Goal: Information Seeking & Learning: Learn about a topic

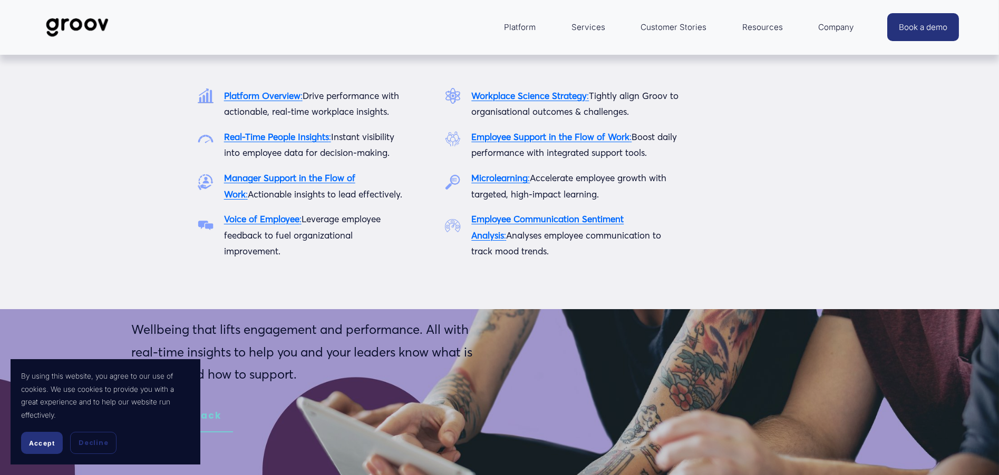
type input "2.9"
type input "1.95"
type input "3.91"
type input "4.37"
type input "4.93"
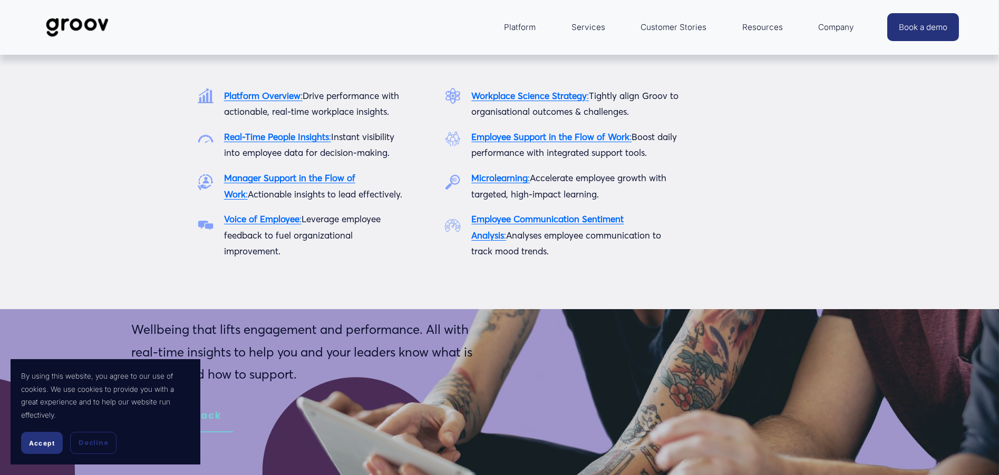
type input "6.8"
type input "6.18"
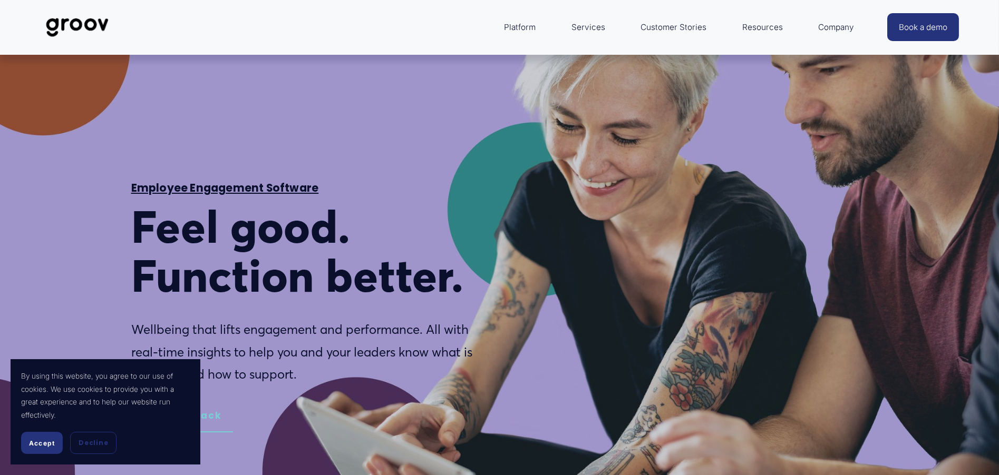
type input "9.43"
type input "7.15"
type input "11.66"
type input "8.16"
type input "14.19"
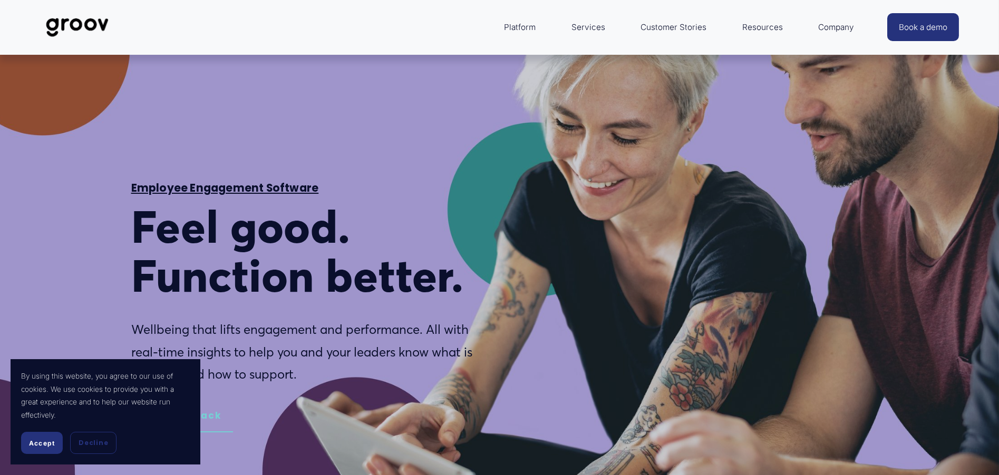
type input "9.18"
type input "16.5"
type input "10.2"
click at [49, 449] on button "Accept" at bounding box center [42, 443] width 42 height 22
type input "18.94"
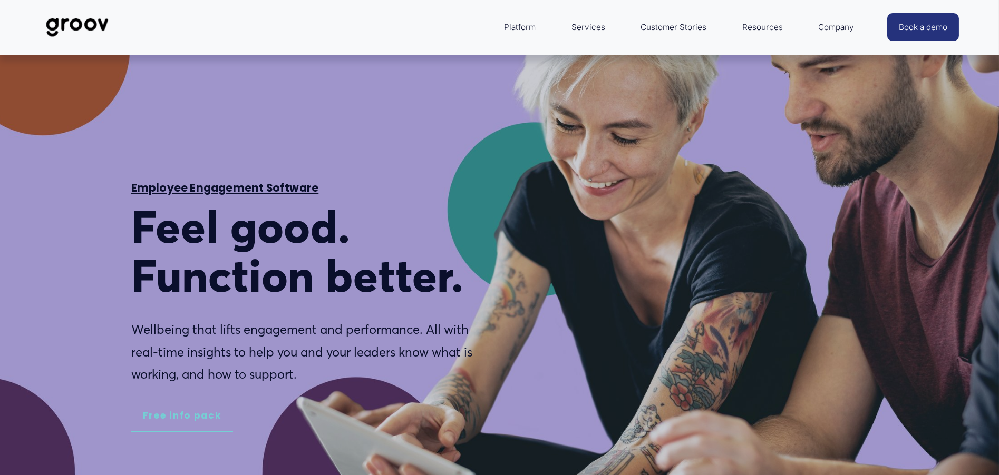
type input "11.22"
type input "21.36"
type input "12.23"
type input "23.79"
type input "13.26"
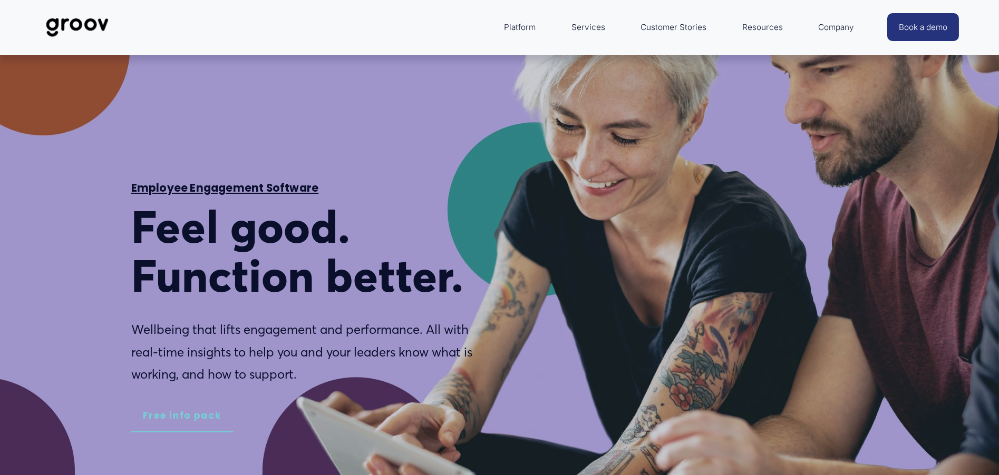
type input "26.22"
type input "14.27"
type input "28.65"
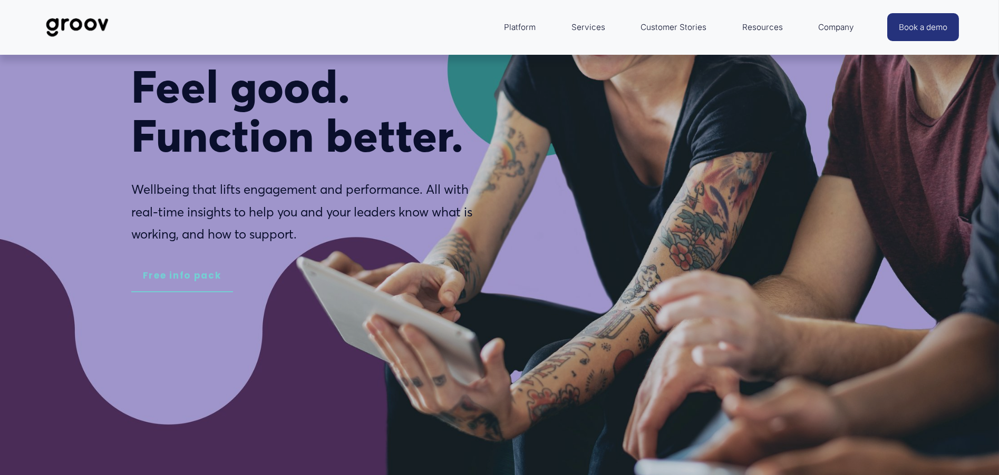
type input "15.31"
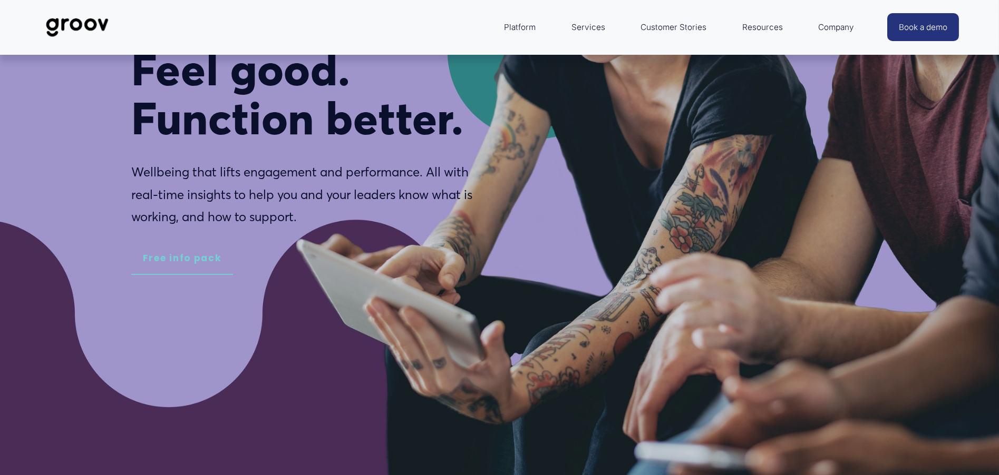
type input "31.08"
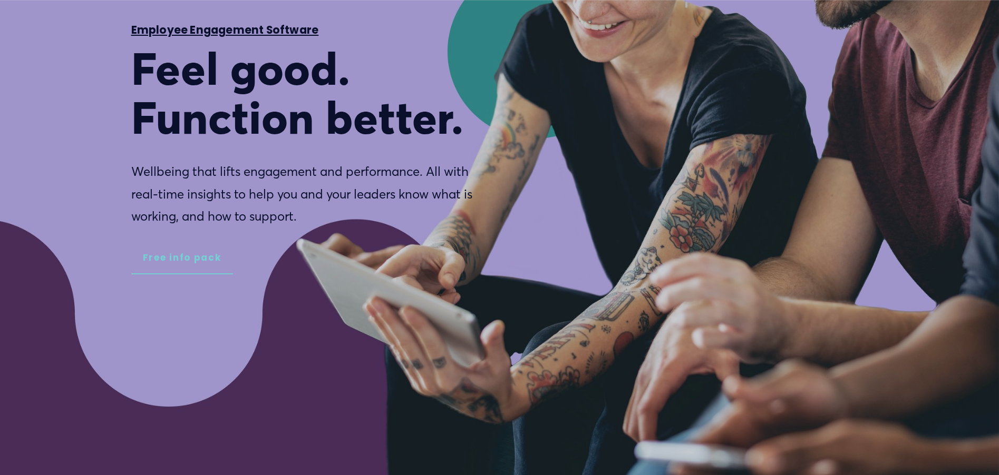
type input "16.31"
type input "33.5"
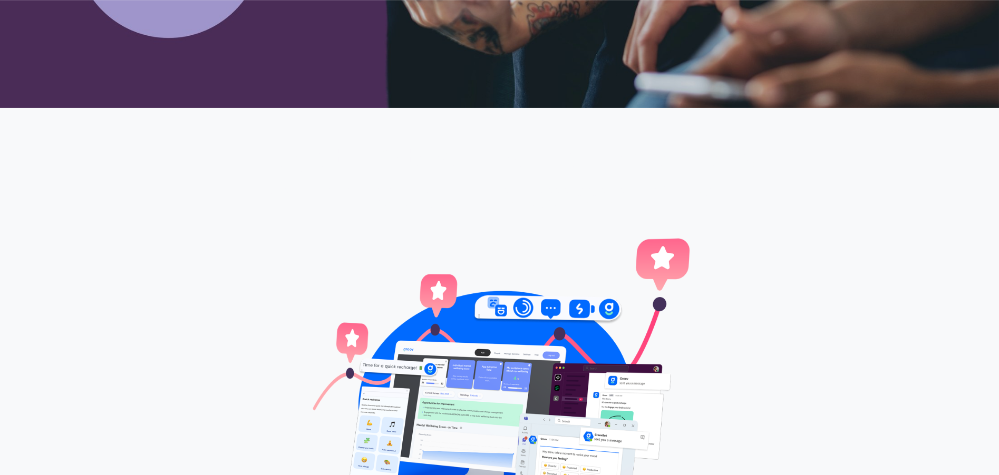
type input "17.33"
type input "35.93"
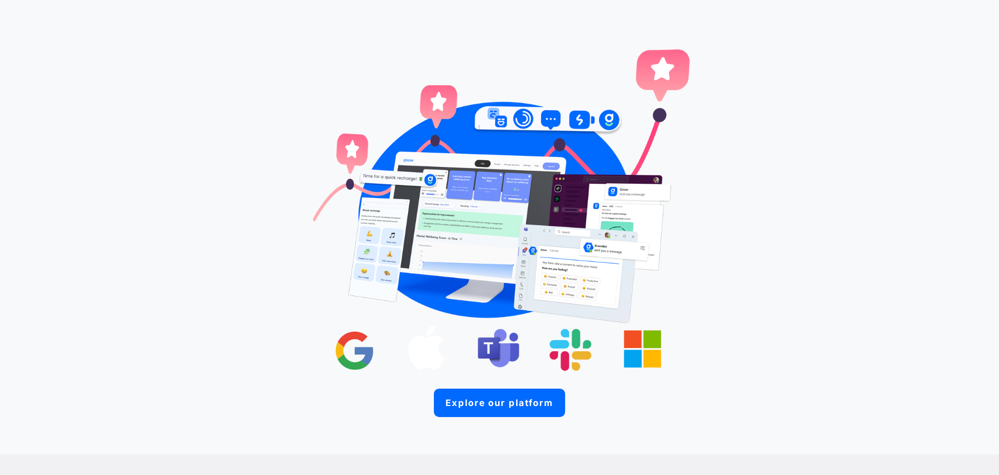
type input "18.34"
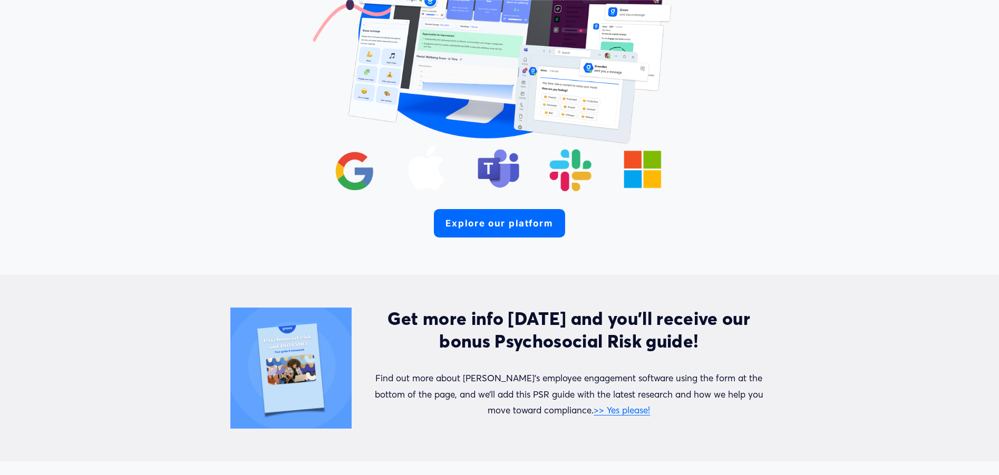
type input "38.36"
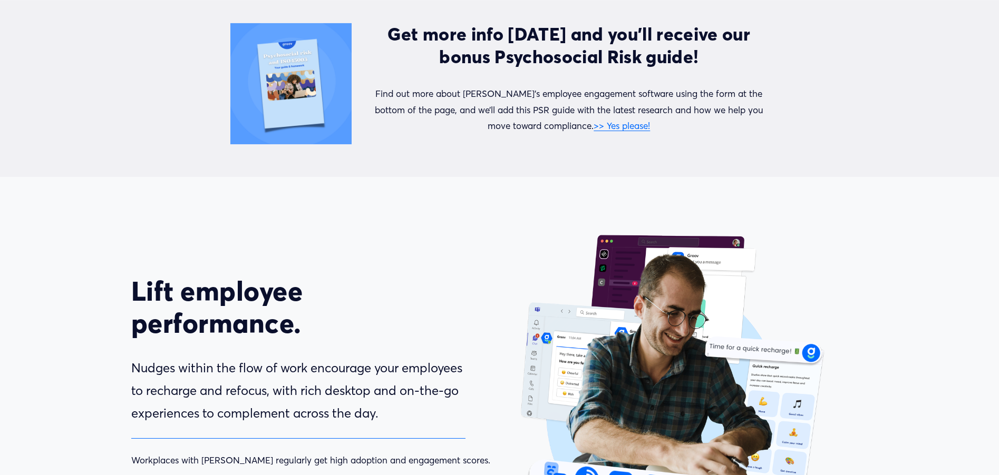
type input "19.36"
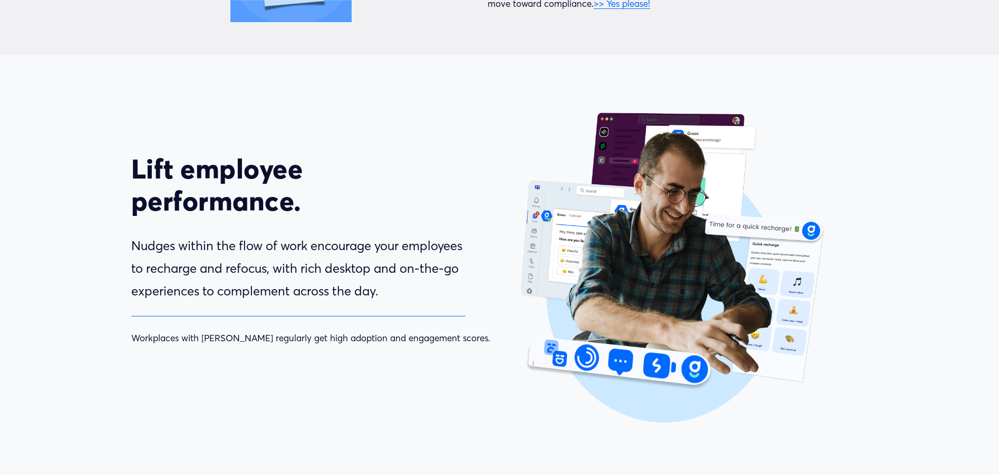
type input "40.77"
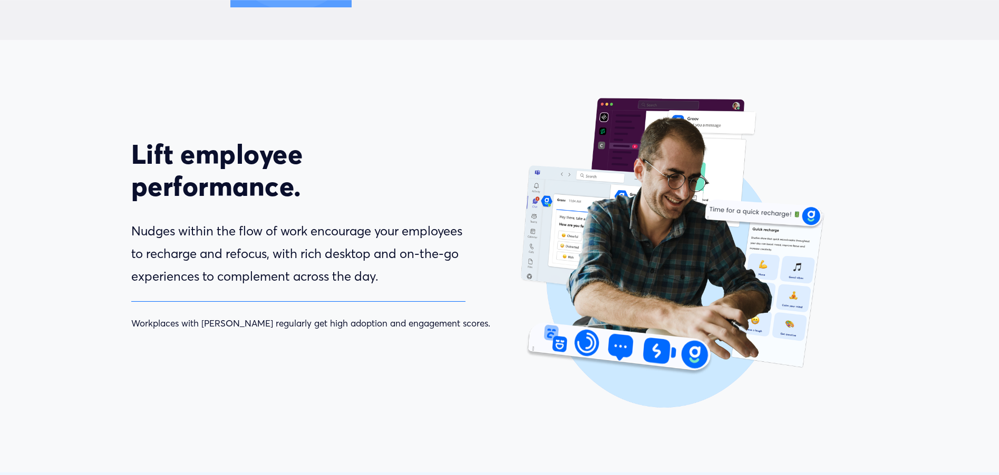
type input "20.38"
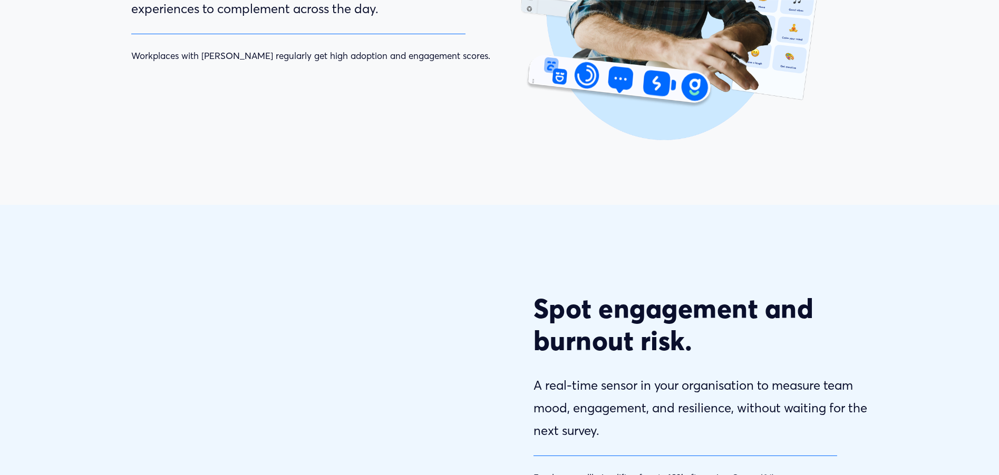
type input "44.43"
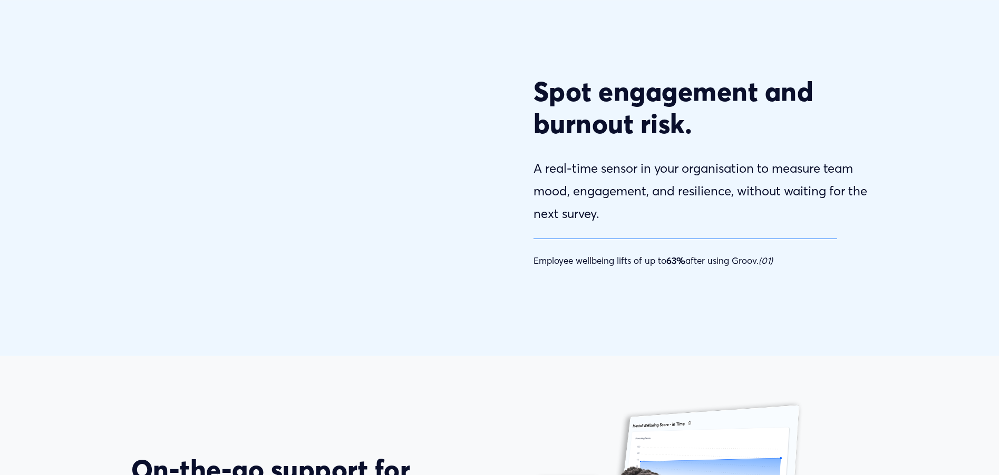
type input "21.46"
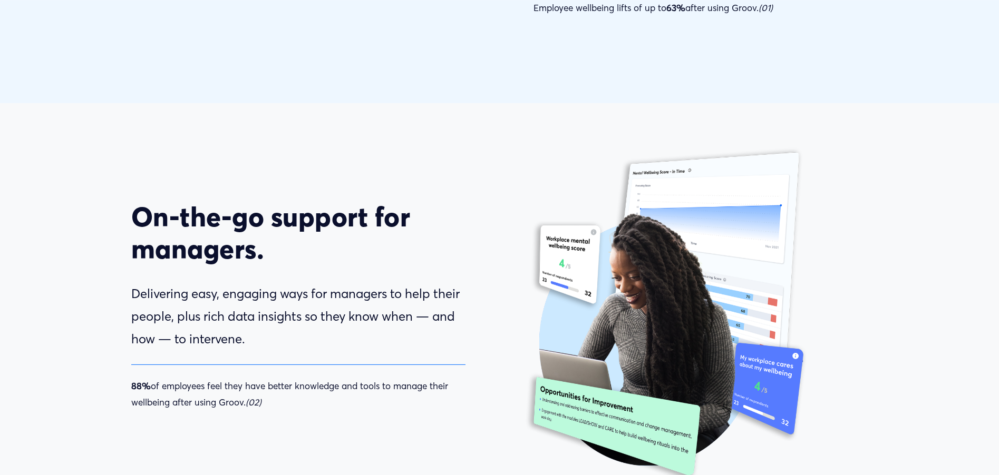
type input "46.5"
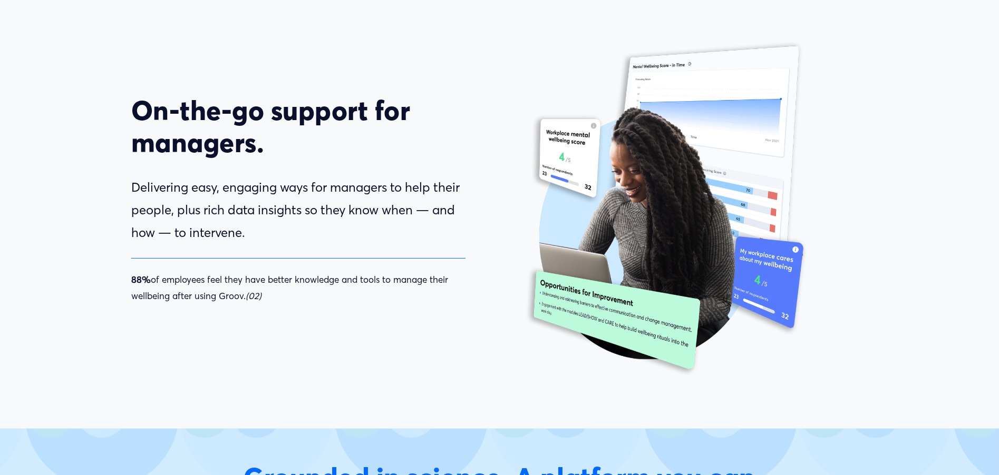
type input "22.42"
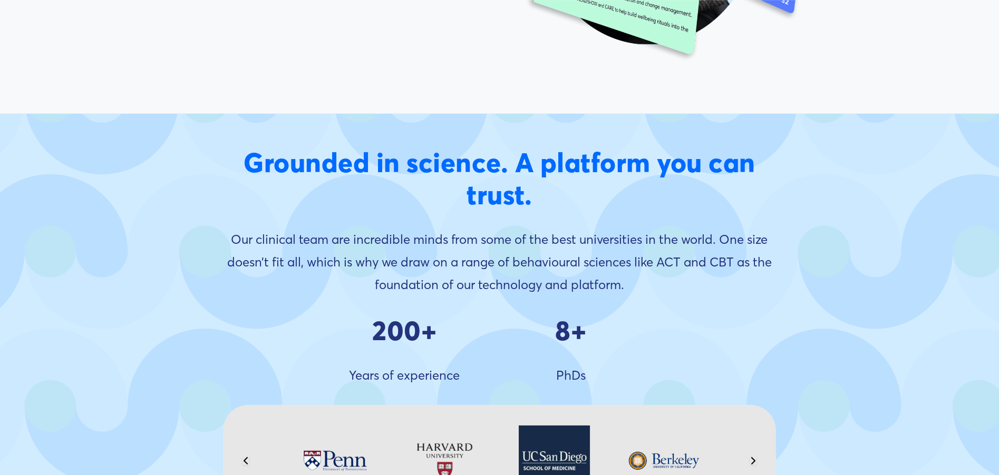
type input "48.91"
type input "23.44"
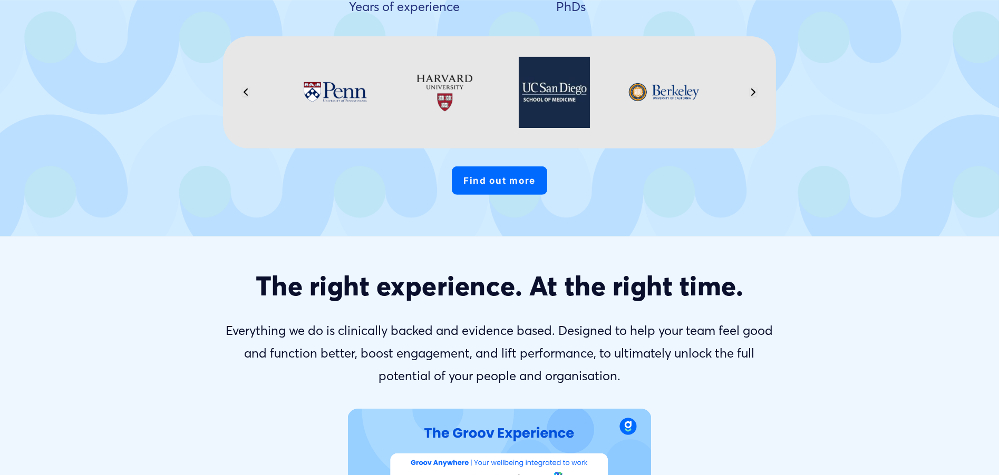
type input "51.36"
type input "24.46"
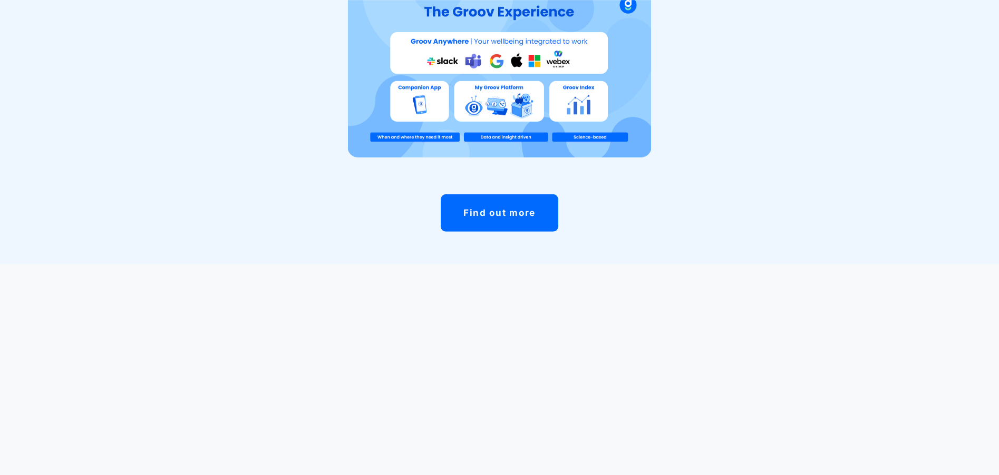
type input "53.78"
type input "25.51"
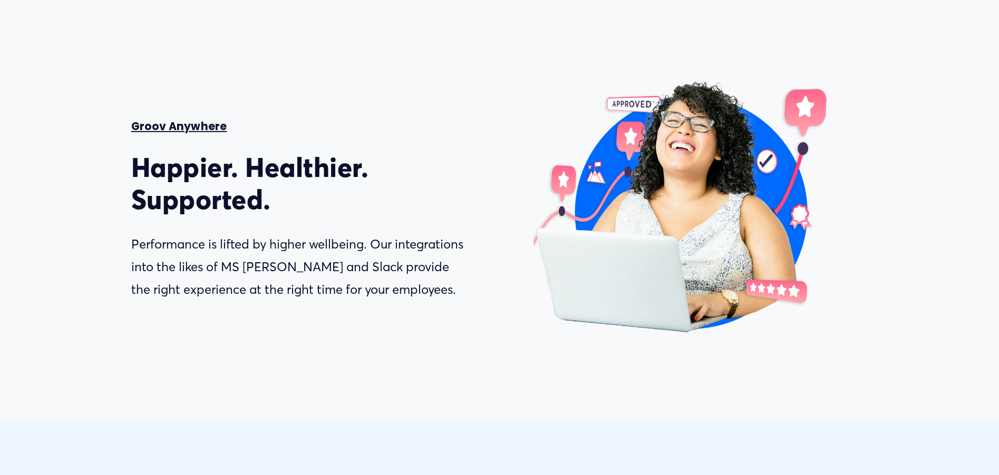
type input "56.22"
type input "26.49"
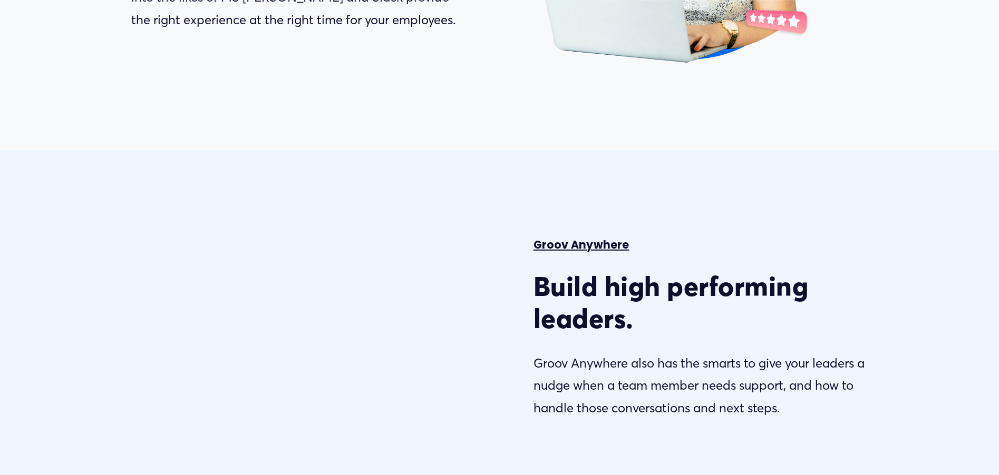
type input "58.62"
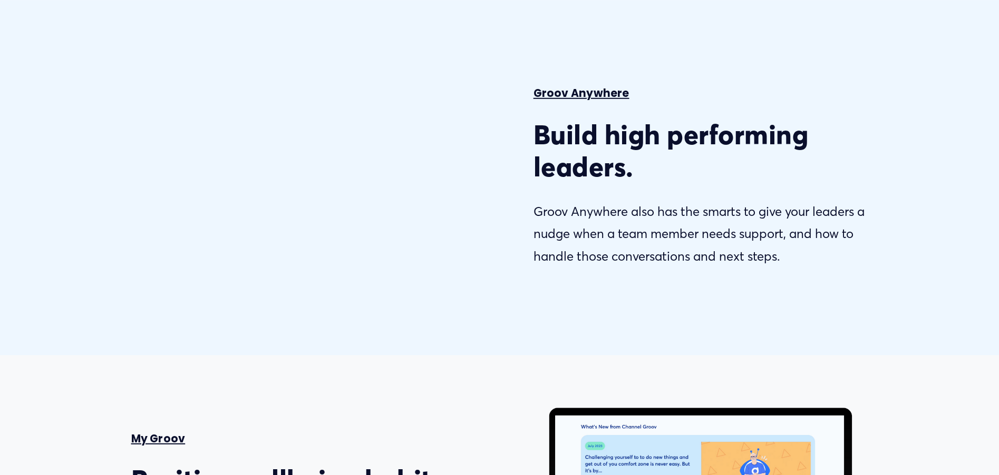
type input "27.51"
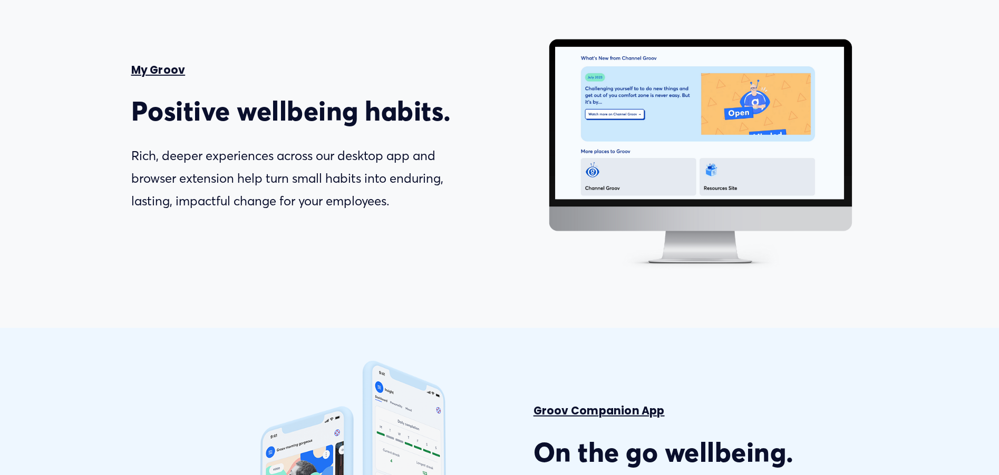
type input "61.06"
type input "28.53"
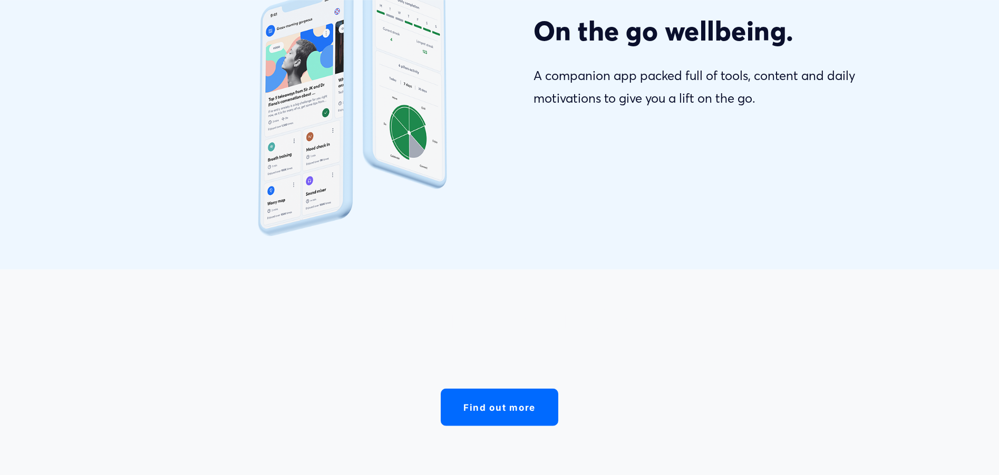
type input "63.49"
type input "29.54"
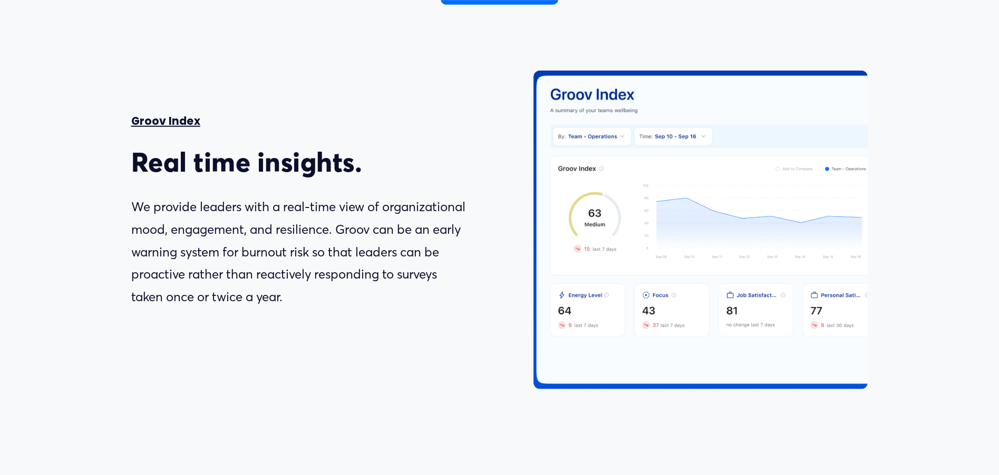
type input "65.91"
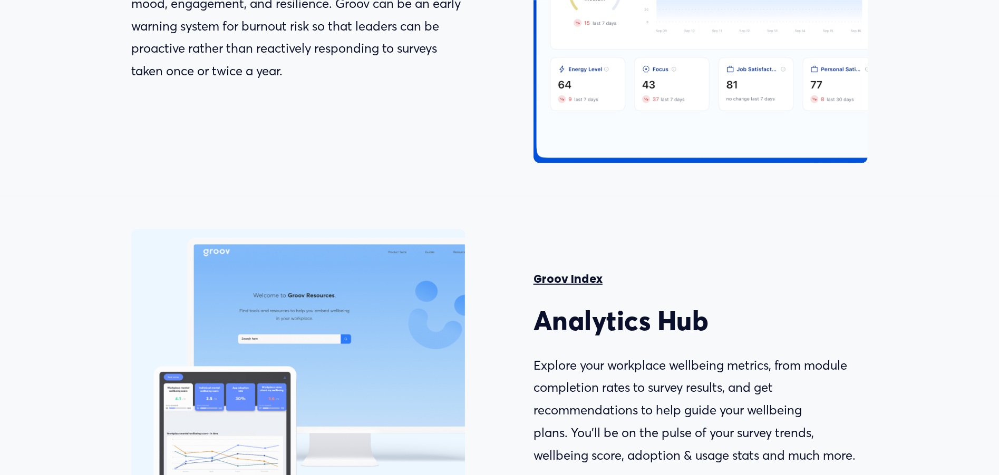
type input "30.68"
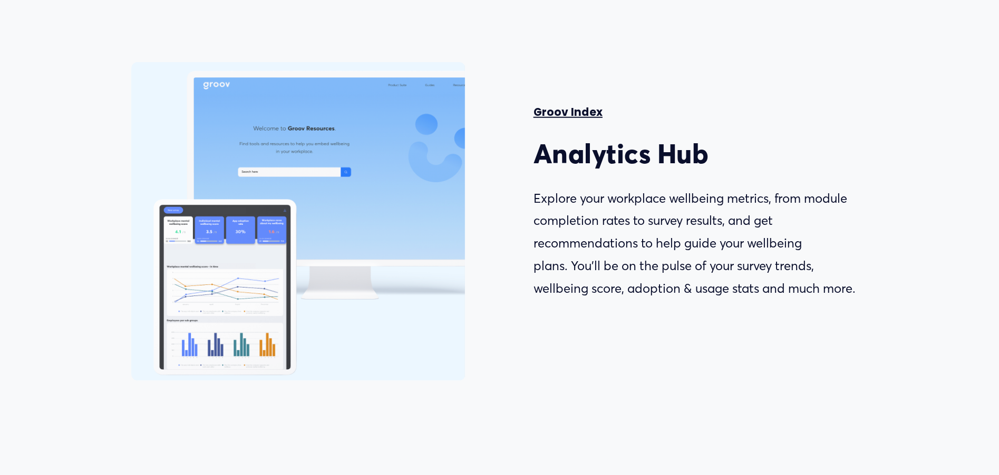
select select "MY"
type input "68.36"
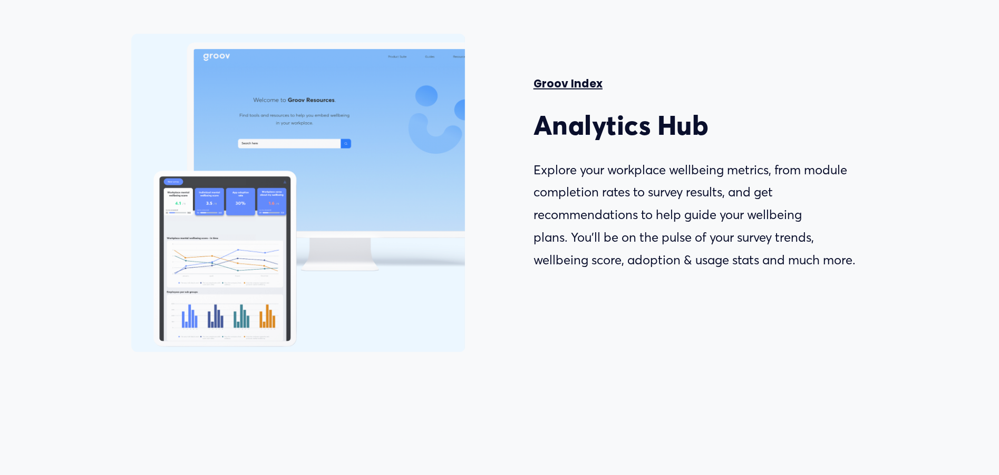
type input "31.64"
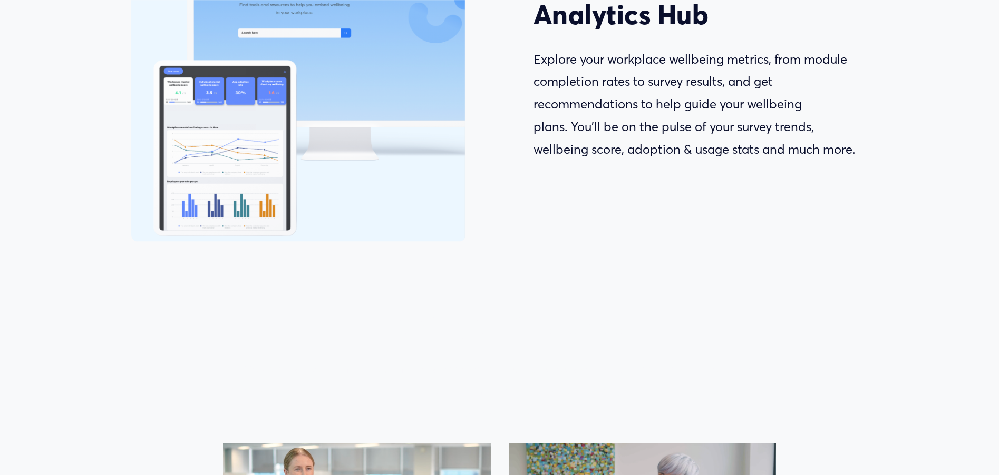
type input "70.8"
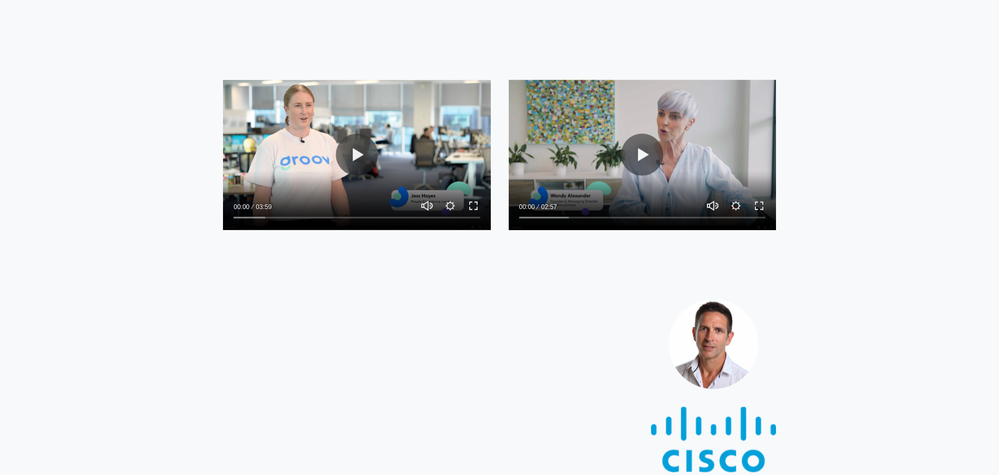
type input "32.69"
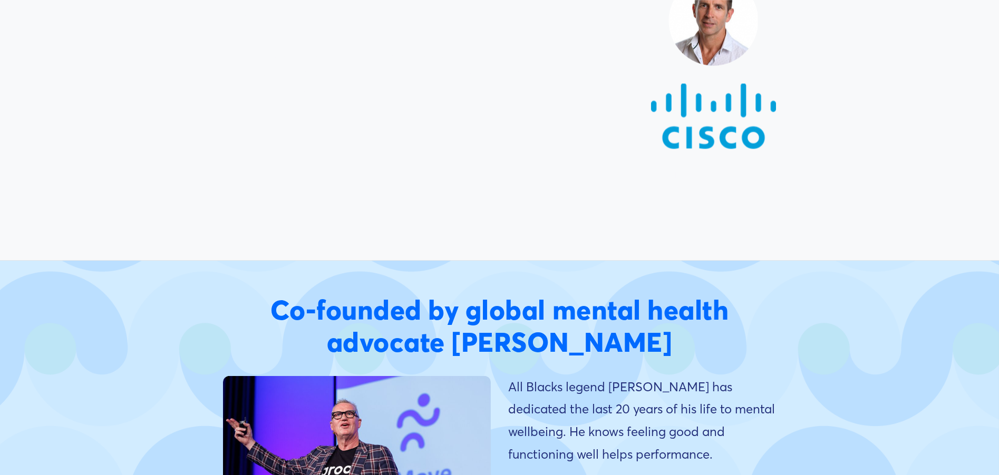
type input "73.32"
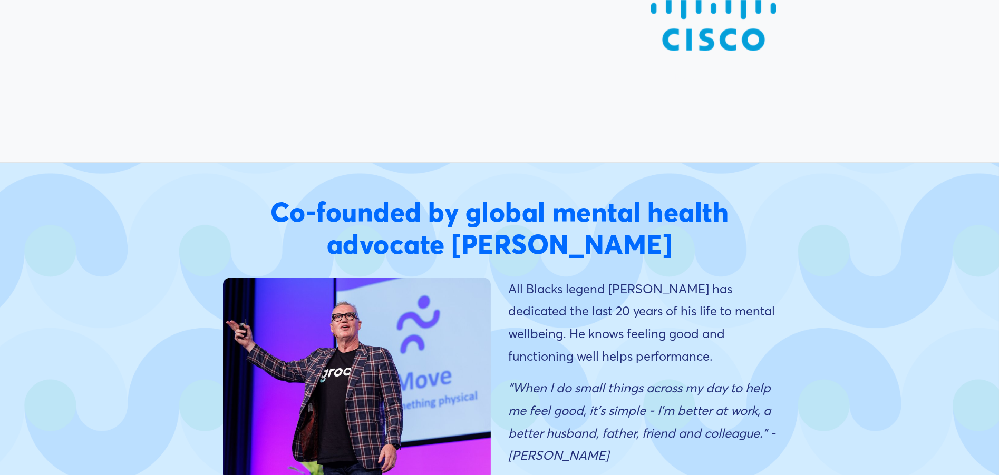
type input "33.67"
type input "75.66"
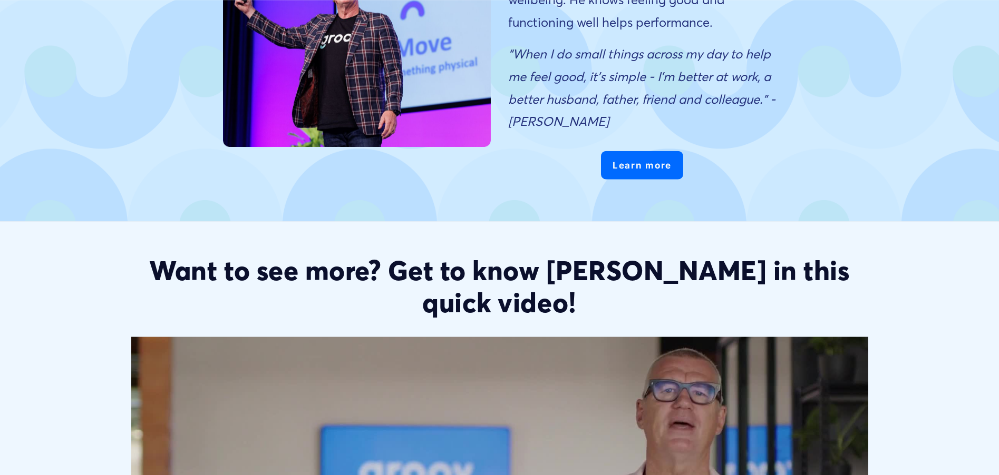
type input "34.69"
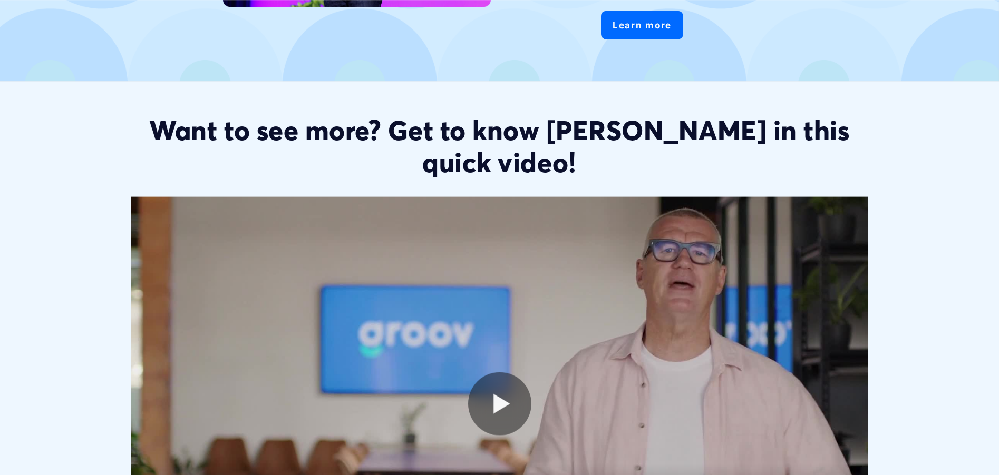
type input "78.07"
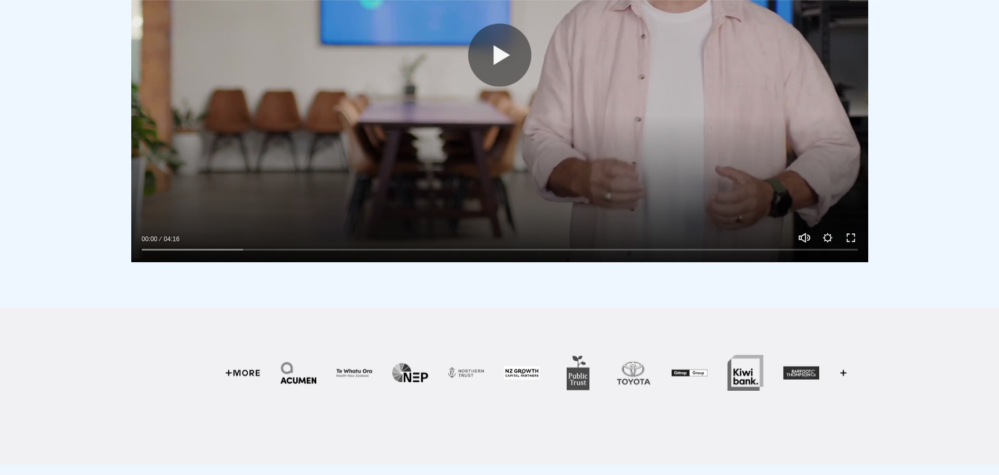
type input "35.71"
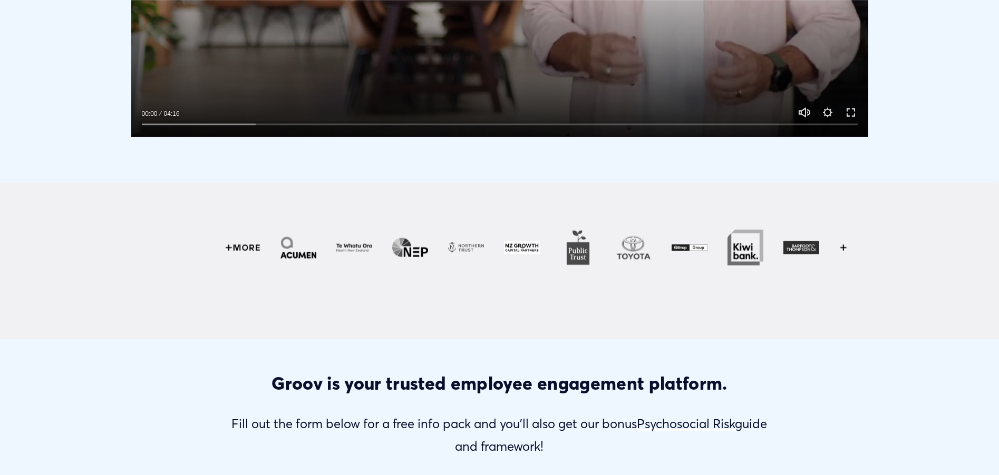
type input "80.47"
type input "36.73"
type input "82.9"
type input "37.67"
type input "84.95"
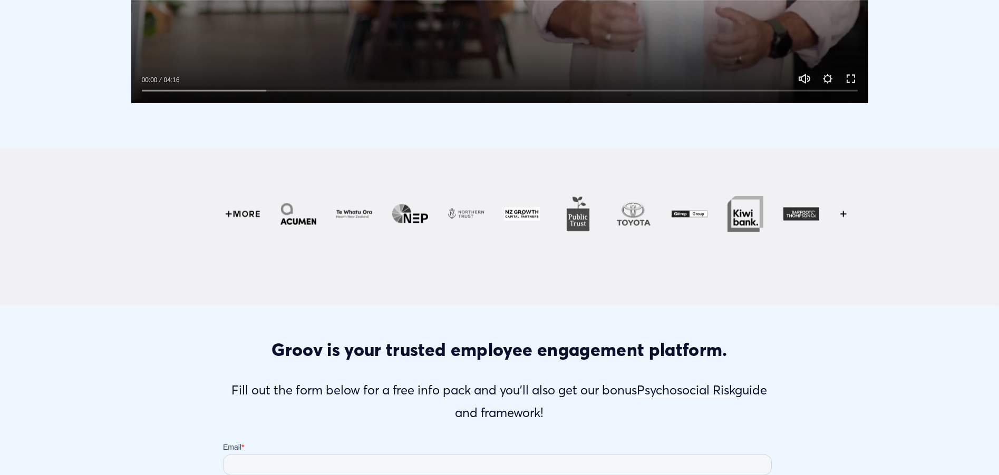
type input "38.95"
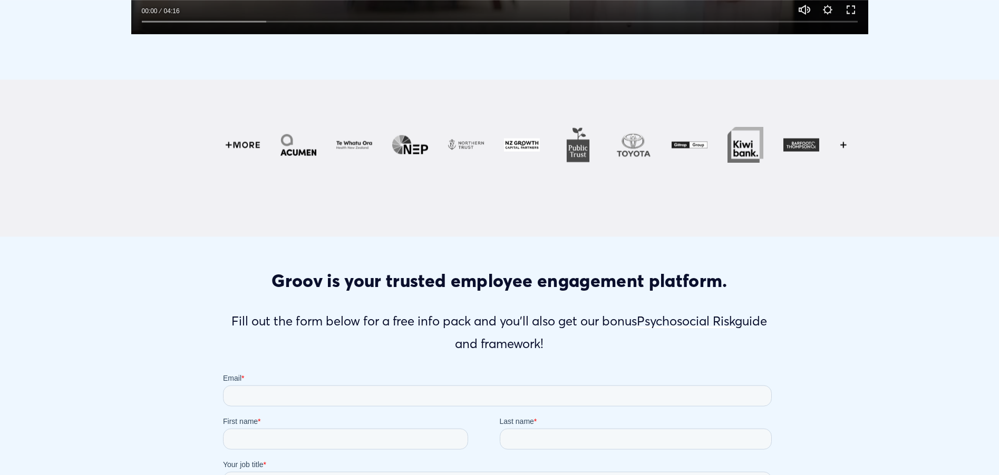
type input "87.4"
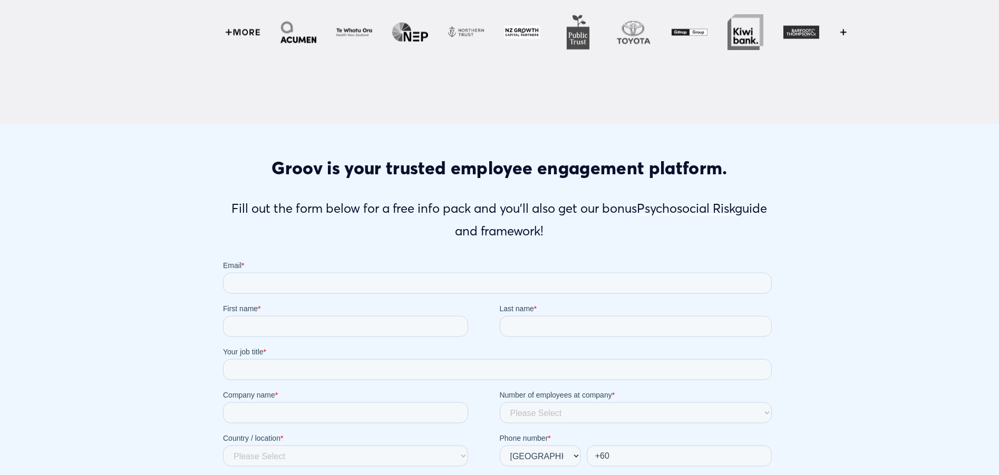
type input "39.92"
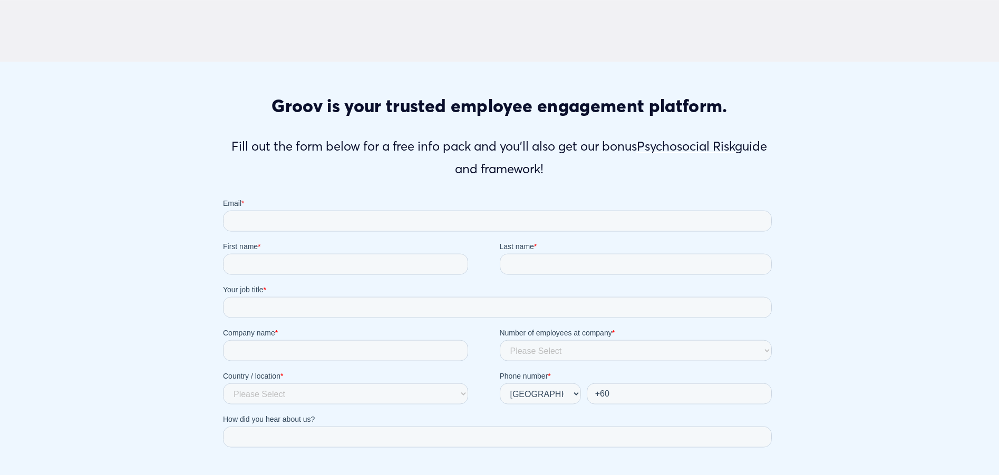
type input "89.81"
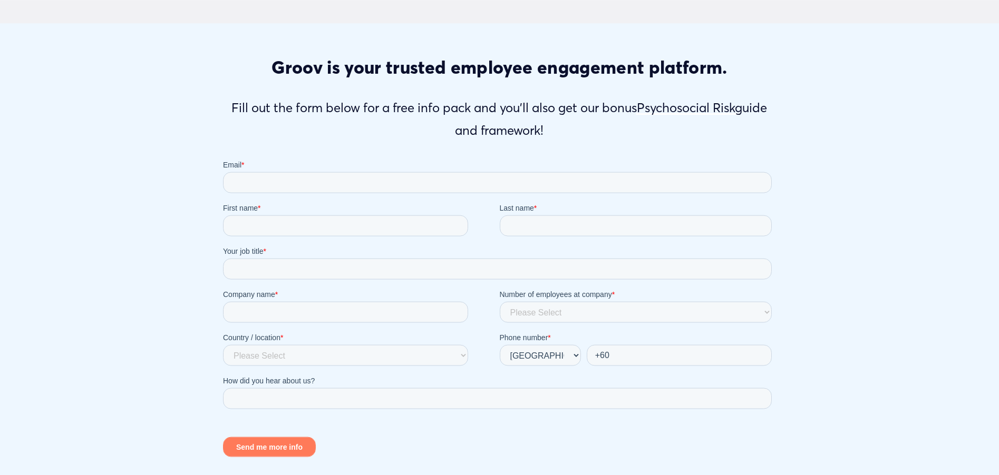
type input "40.94"
type input "92.23"
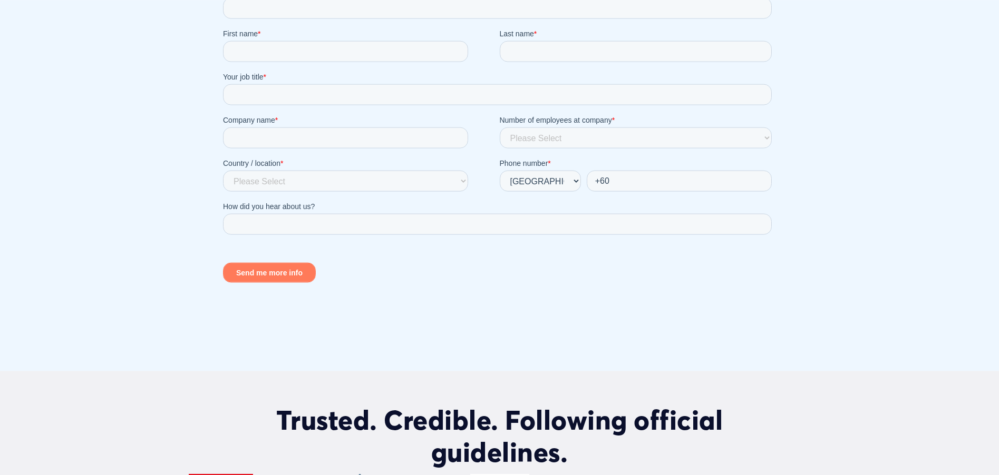
type input "41.95"
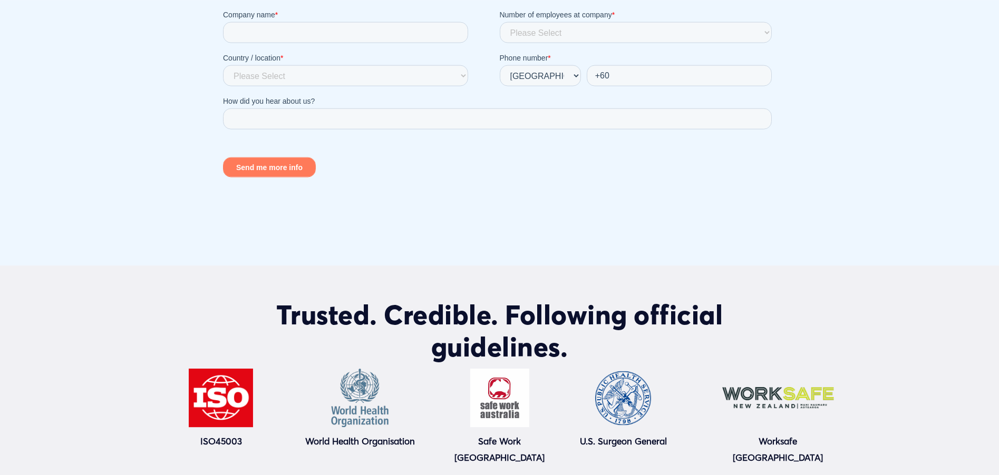
type input "94.66"
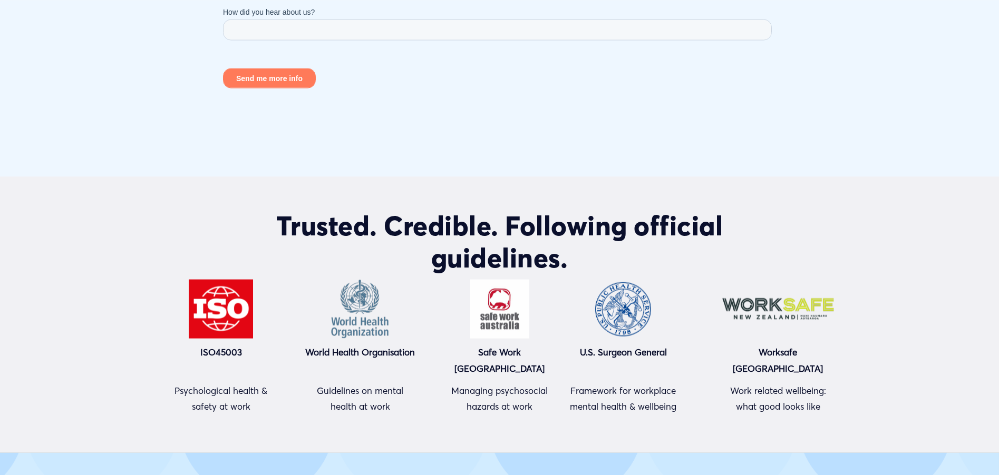
type input "42.96"
type input "97.09"
type input "43.98"
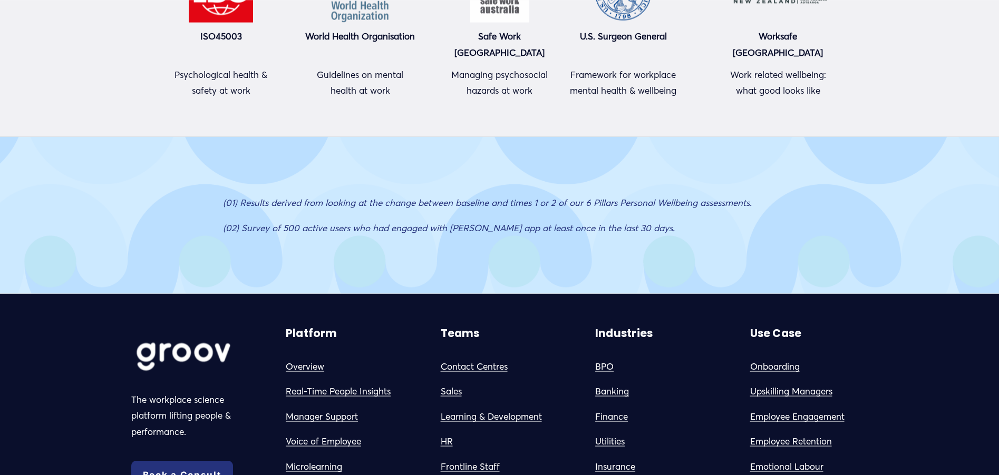
type input "0.04"
type input "45"
type input "2.03"
type input "46.03"
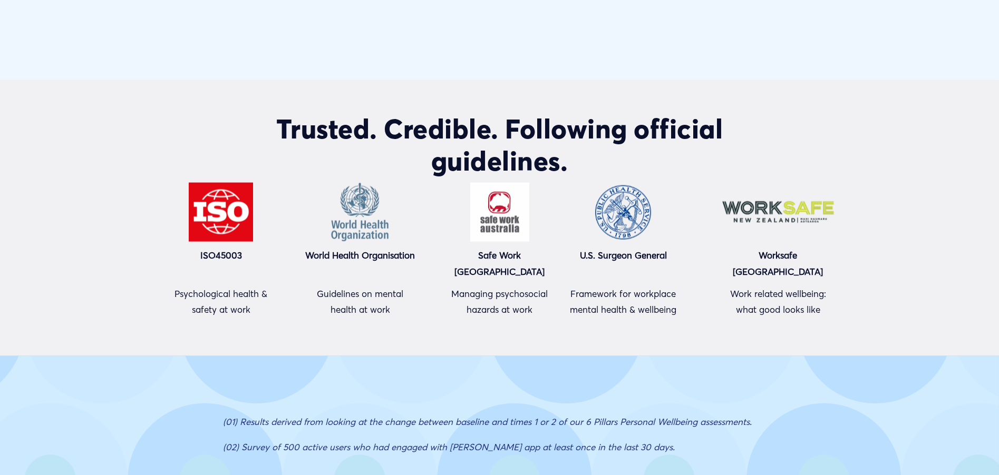
type input "4.45"
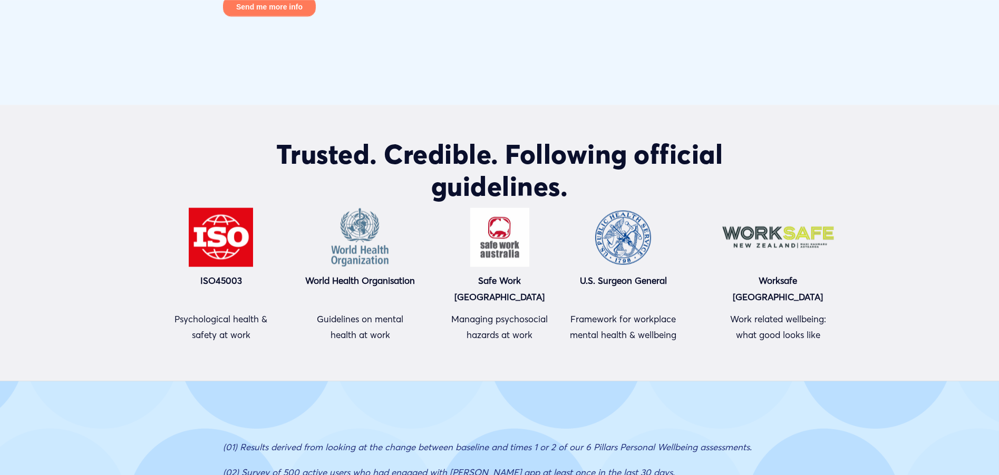
type input "47.04"
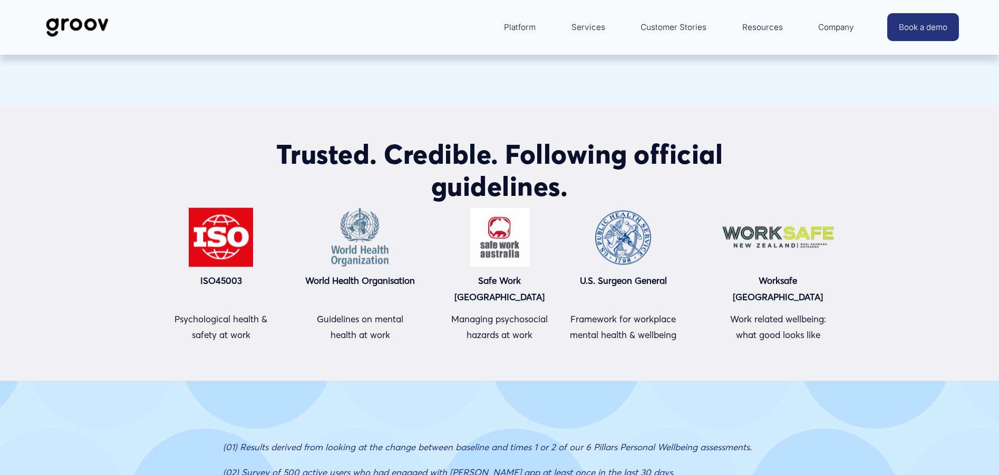
scroll to position [8329, 0]
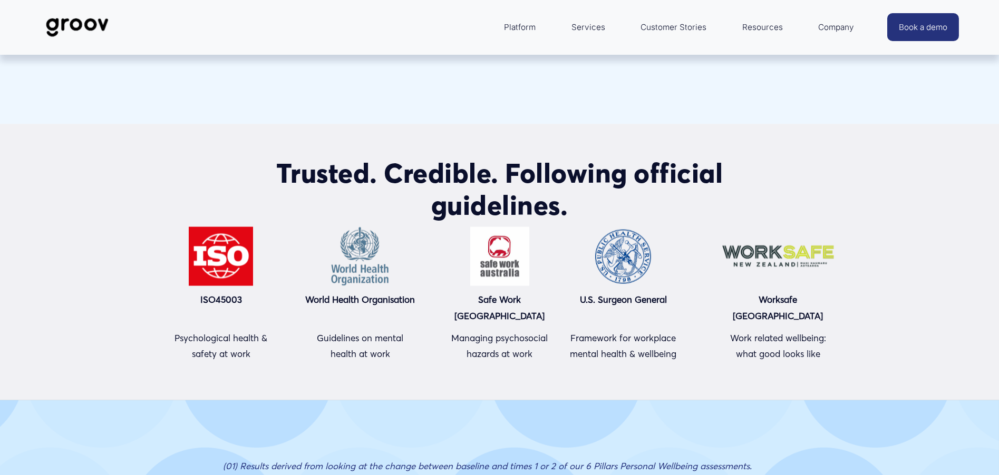
type input "6.89"
type input "48.06"
type input "9.42"
type input "49.07"
type input "11.74"
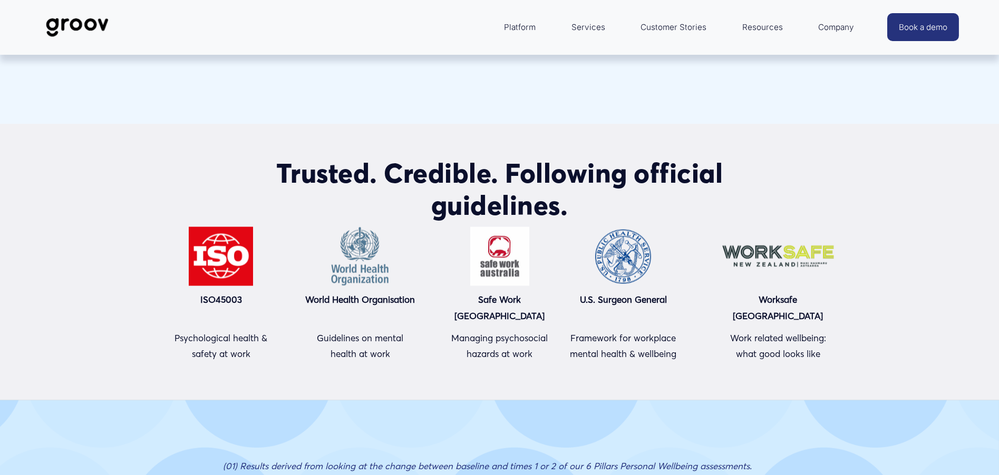
type input "50.09"
type input "14.15"
type input "51.11"
type input "16.59"
type input "52.13"
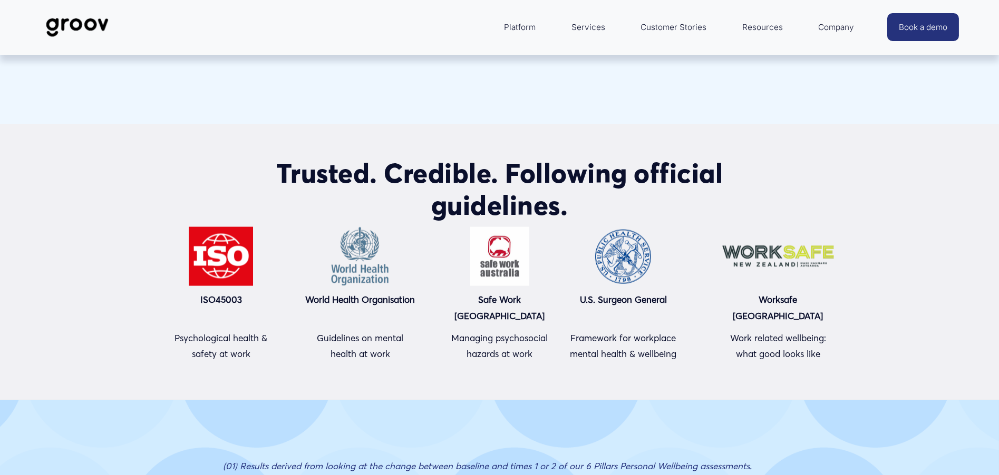
type input "19.02"
type input "53.15"
type input "21.43"
type input "54.16"
type input "23.87"
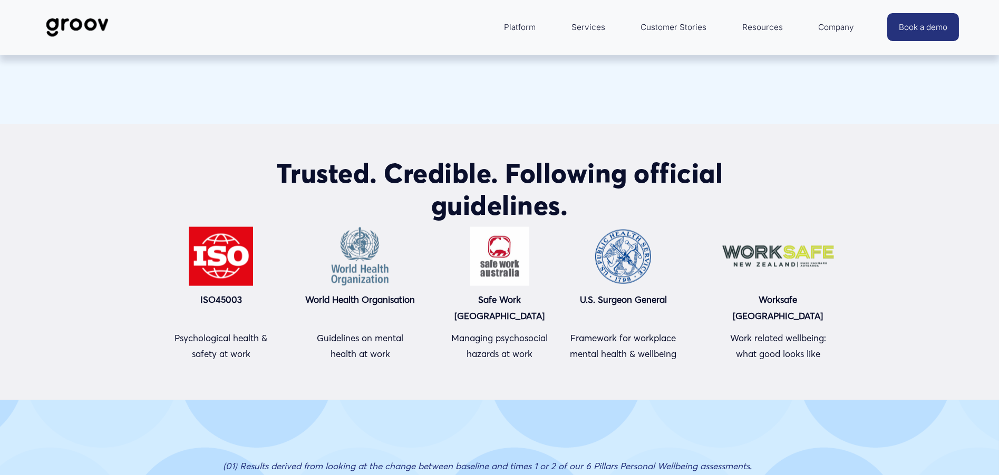
type input "55.18"
type input "26.31"
type input "57.41"
type input "29.26"
type input "58.3"
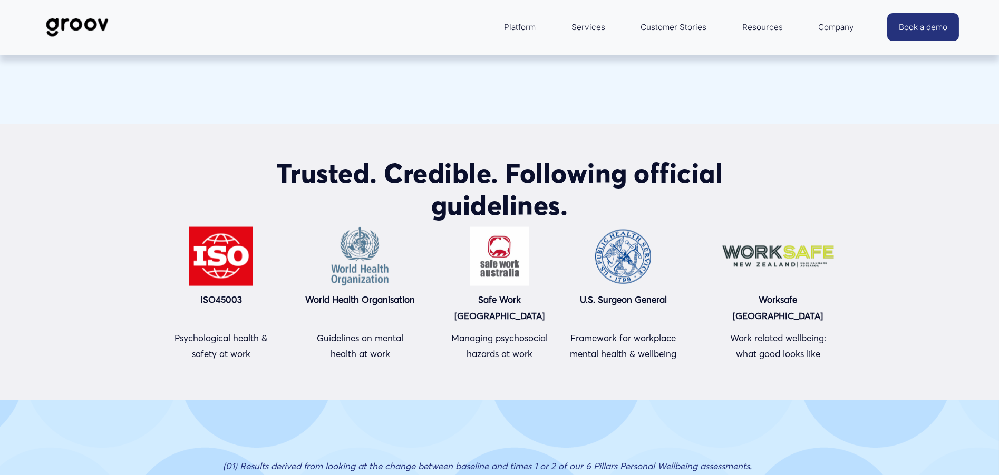
type input "31.44"
type input "59.32"
type input "33.87"
type input "60.34"
type input "36.29"
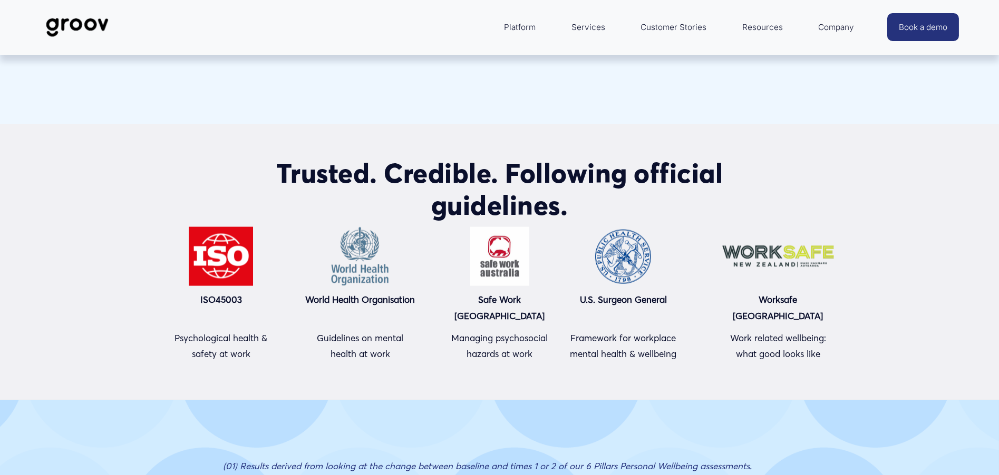
type input "61.35"
type input "38.72"
type input "62.37"
type input "41.15"
type input "63.39"
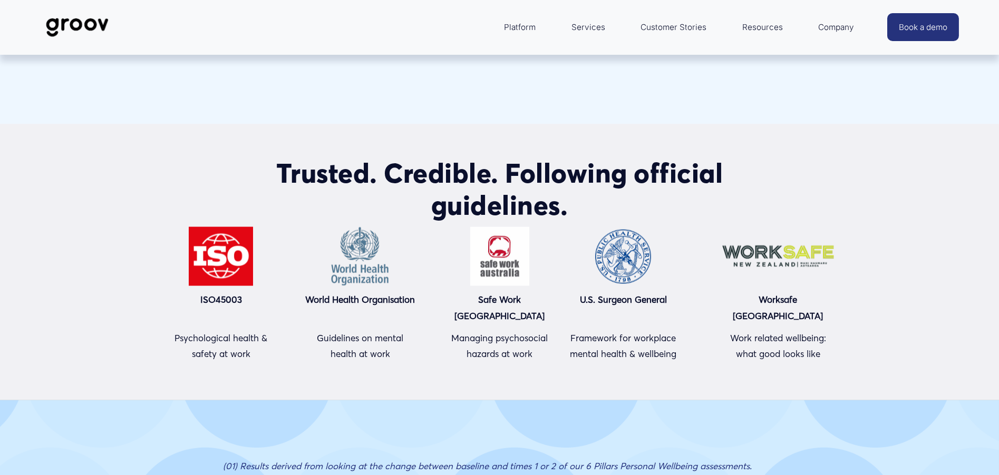
type input "43.57"
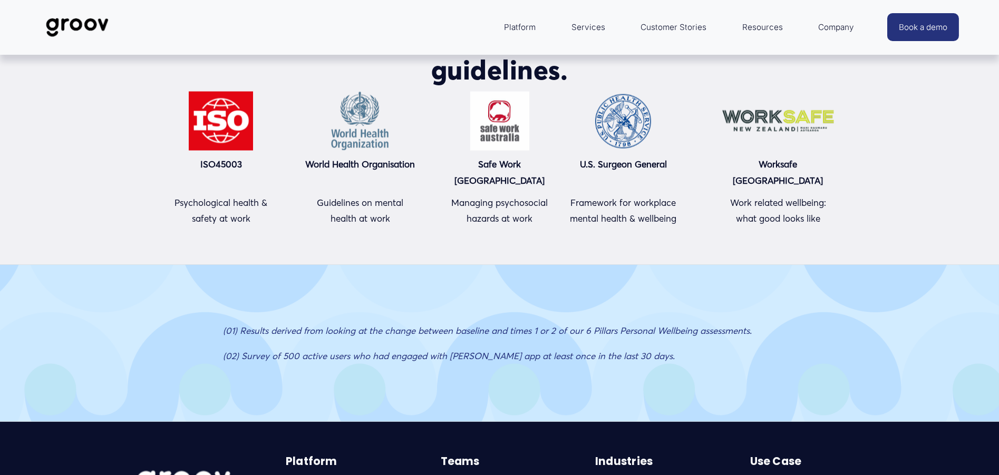
type input "64.41"
type input "46.01"
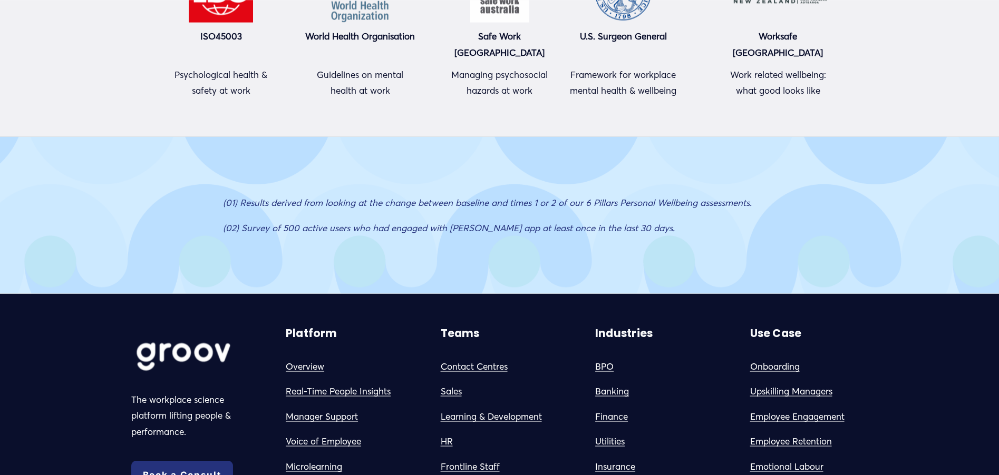
type input "65.43"
type input "48.43"
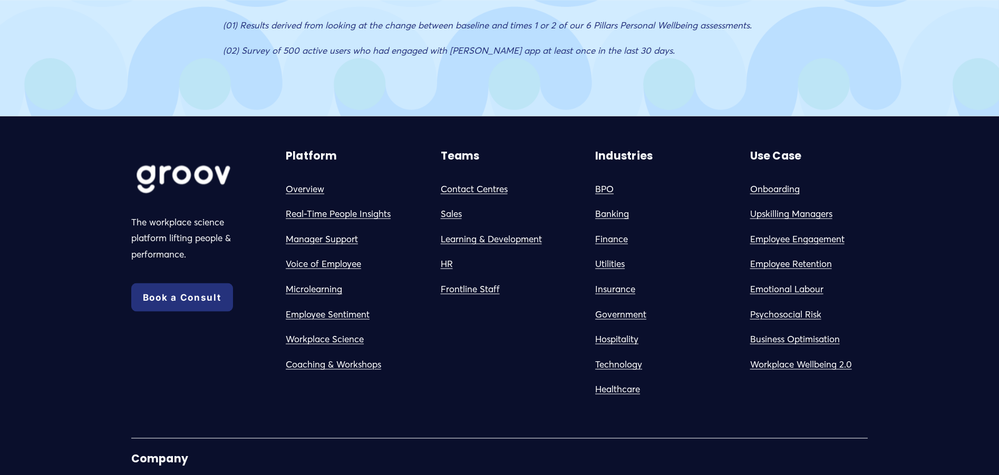
scroll to position [8883, 0]
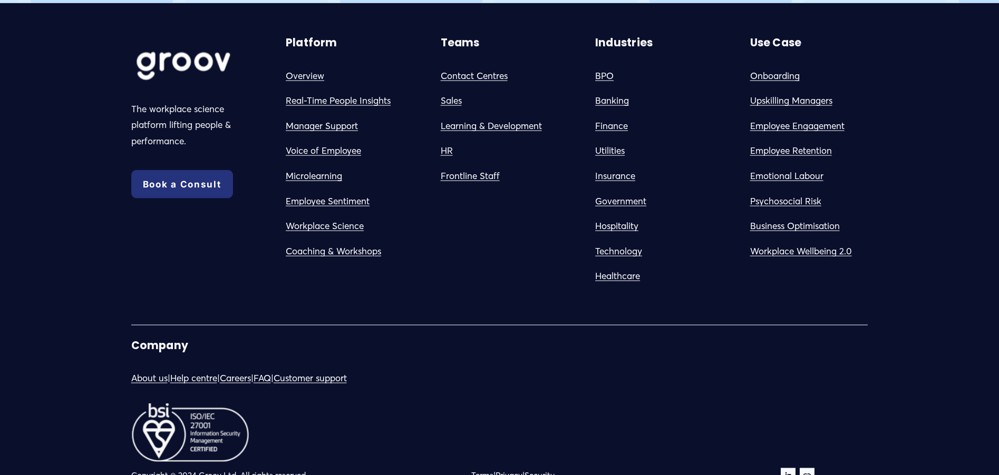
type input "66.45"
type input "50.86"
type input "67.46"
type input "53.27"
type input "68.48"
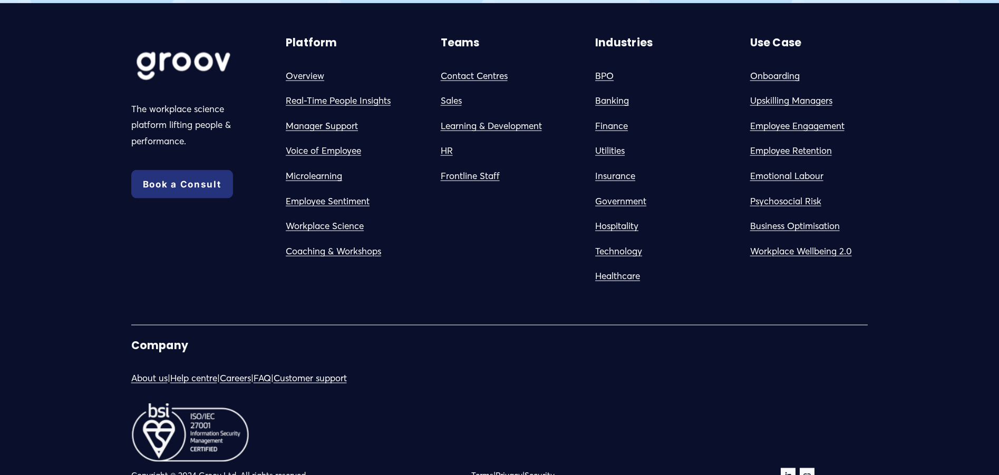
type input "55.71"
type input "69.55"
type input "58.25"
type input "70.52"
type input "60.57"
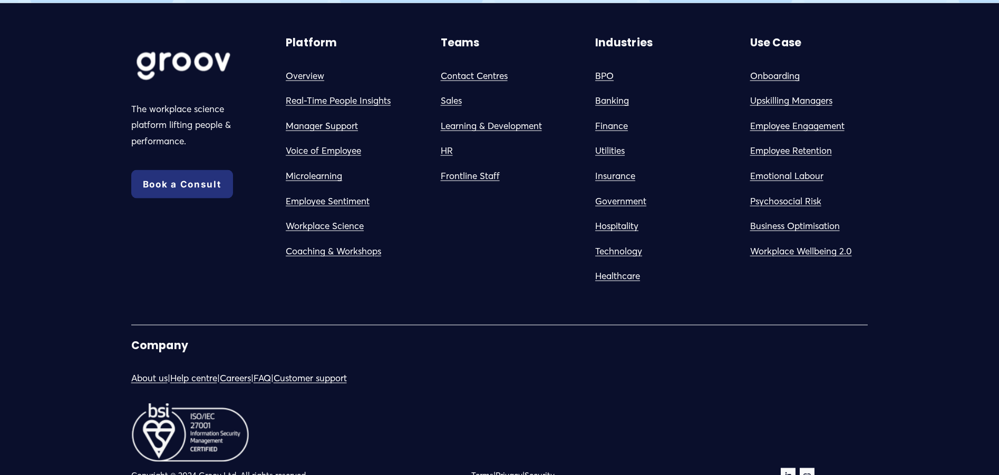
type input "71.54"
type input "62.99"
type input "72.64"
type input "65.63"
type input "73.83"
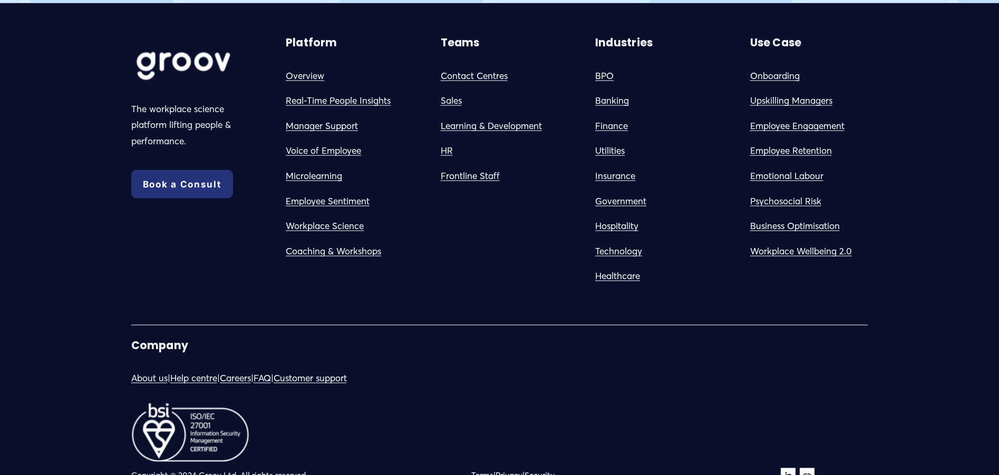
type input "68.45"
type input "74.84"
type input "70.84"
type input "75.86"
type input "73.29"
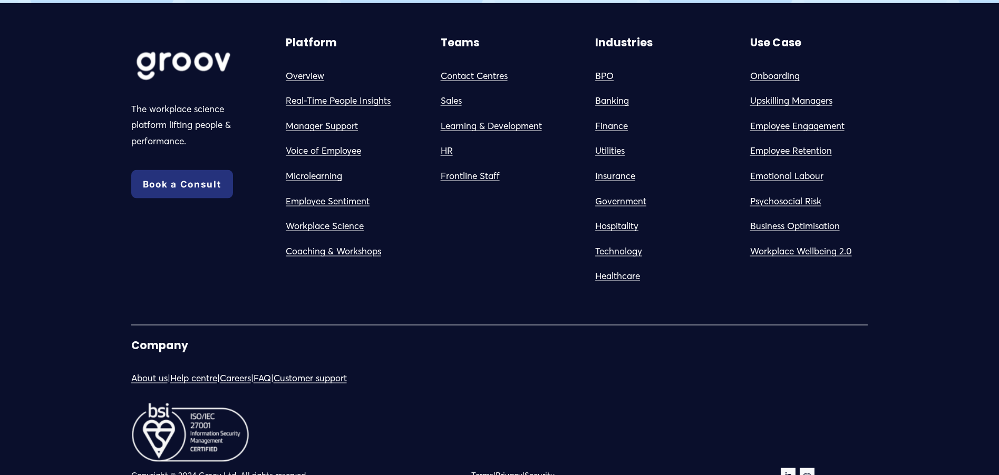
type input "76.87"
type input "75.7"
type input "77.89"
type input "78.12"
type input "78.91"
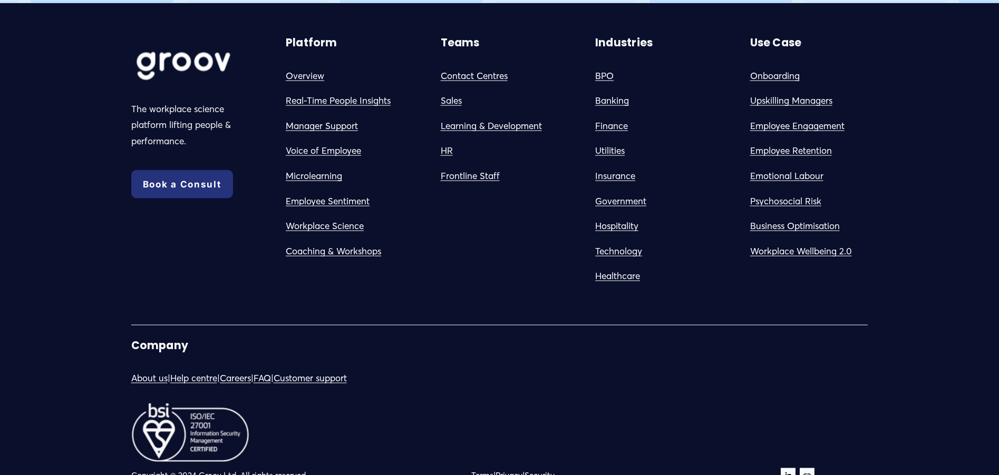
type input "80.54"
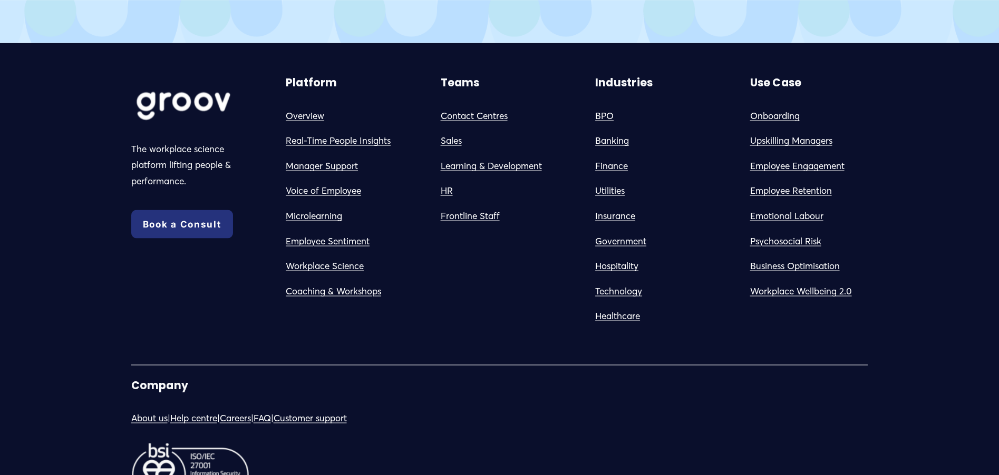
type input "79.94"
type input "83"
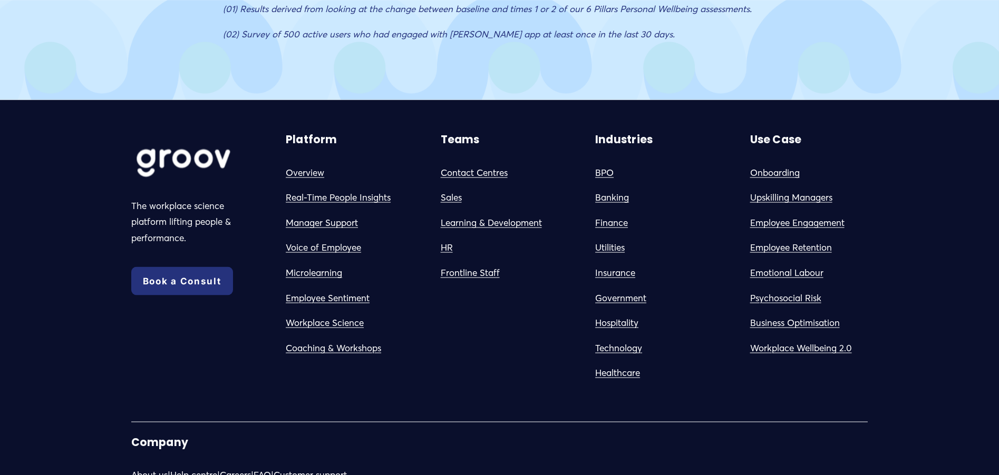
scroll to position [8778, 0]
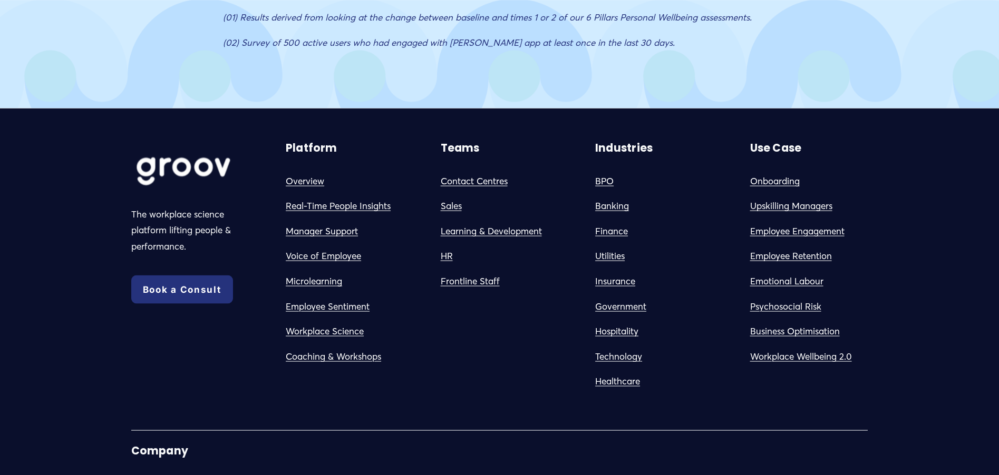
type input "80.94"
type input "85.41"
type input "81.96"
type input "87.83"
type input "82.98"
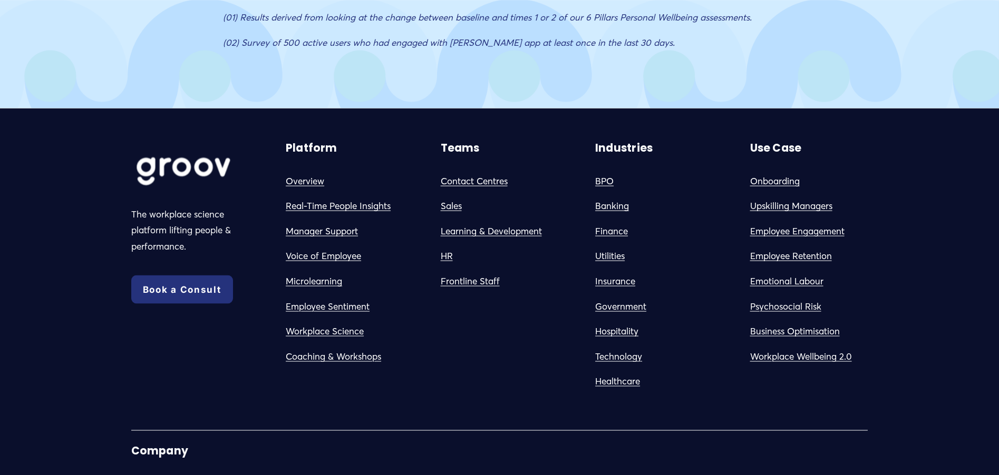
type input "90.25"
type input "84.01"
type input "92.69"
type input "85.01"
type input "95.11"
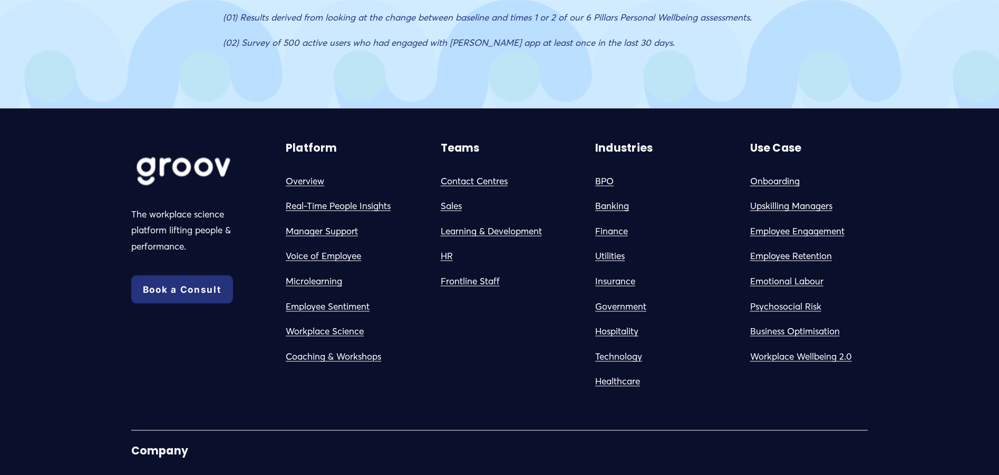
type input "86.17"
type input "97.86"
type input "87.17"
type input "0.09"
type input "88.19"
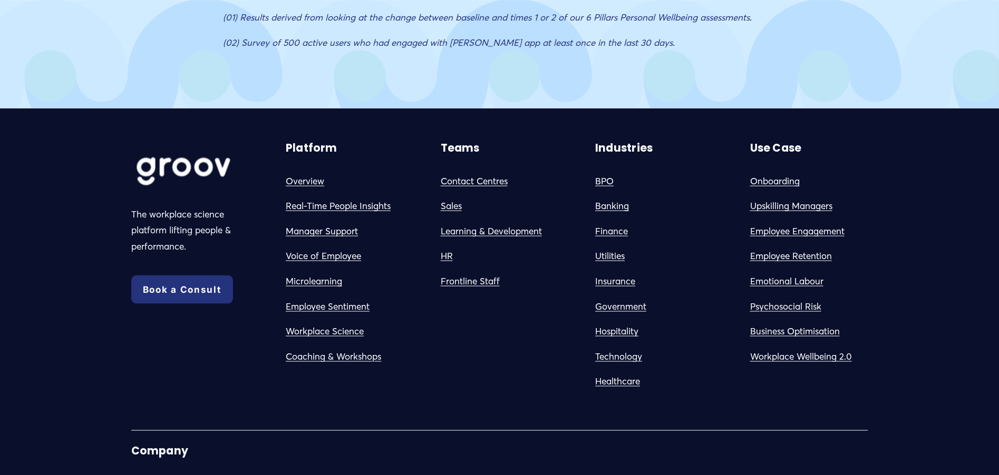
type input "2"
type input "89.2"
type input "4.43"
type input "90.23"
type input "6.86"
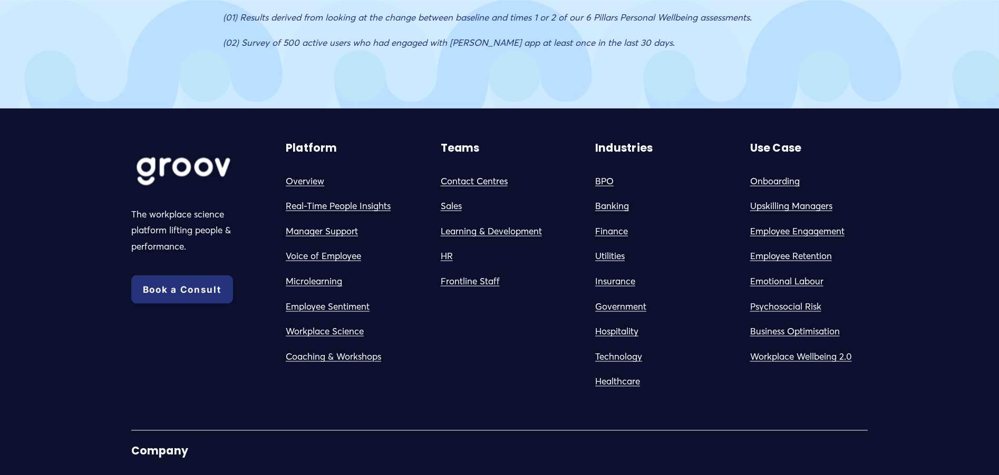
type input "91.23"
type input "9.29"
type input "92.25"
type input "11.7"
type input "93.27"
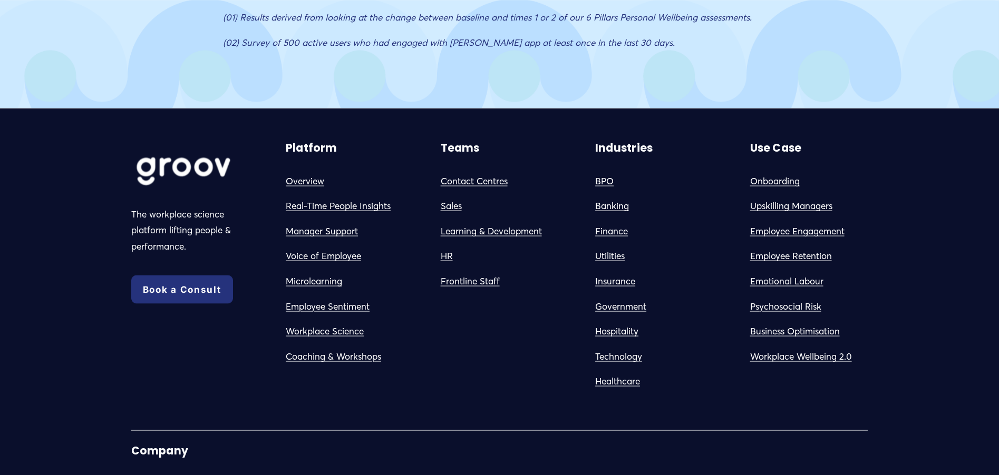
type input "14.16"
type input "94.31"
type input "16.58"
type input "95.3"
type input "18.99"
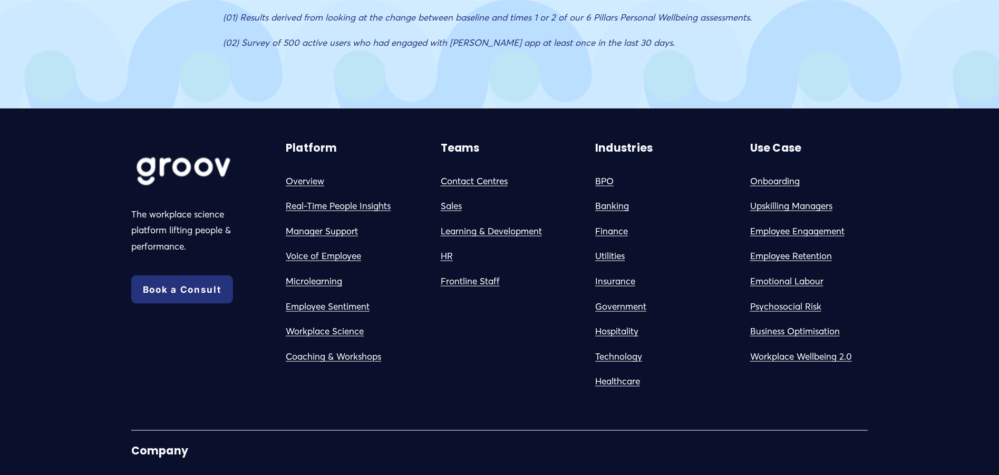
type input "96.32"
type input "21.43"
type input "97.39"
type input "23.85"
type input "98.36"
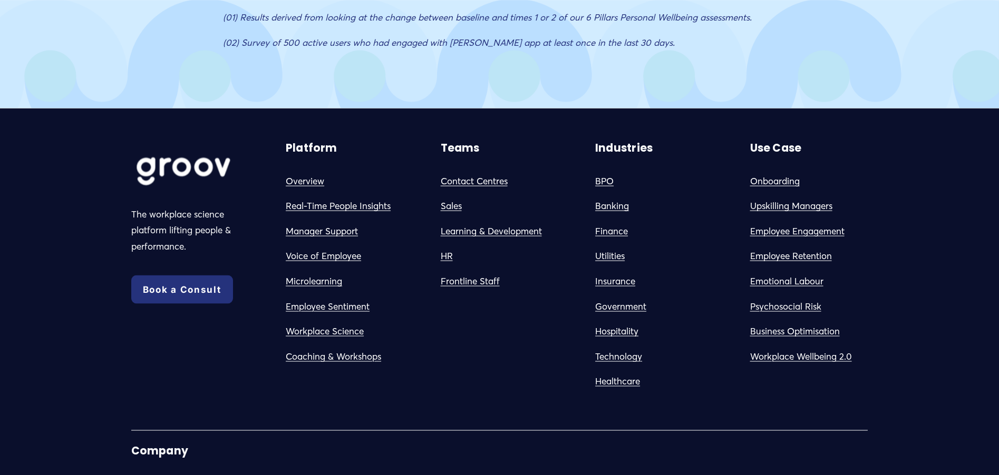
type input "26.29"
type input "99.37"
type input "28.7"
type input "0.01"
type input "31.13"
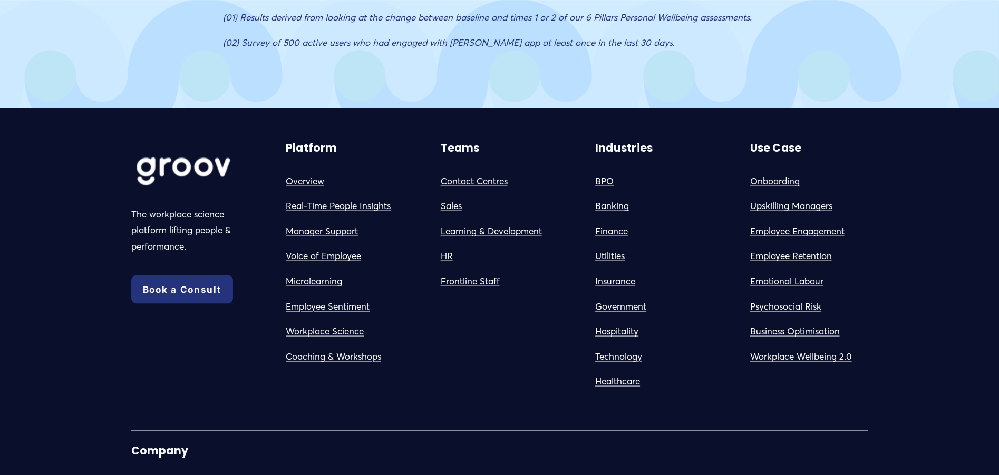
type input "0.83"
type input "33.56"
type input "1.84"
type input "35.99"
type input "2.86"
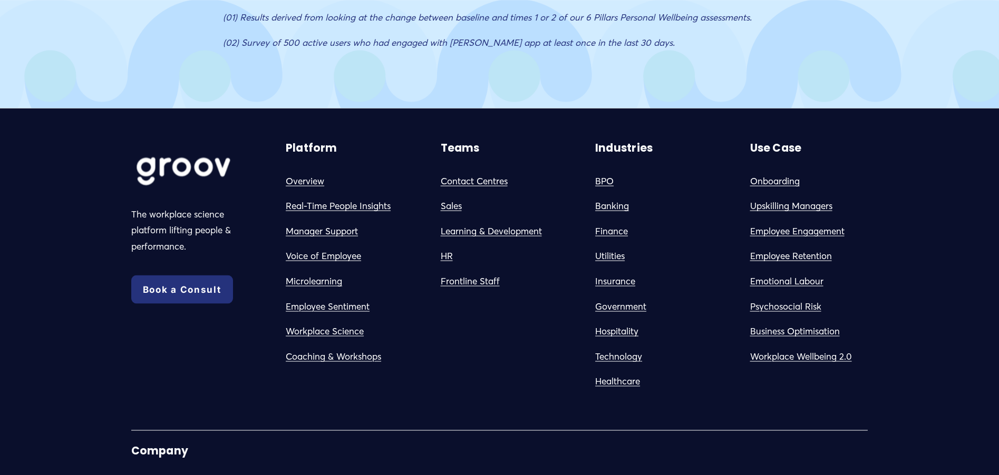
type input "38.42"
type input "3.88"
type input "40.83"
type input "4.9"
click at [318, 299] on link "Employee Sentiment" at bounding box center [328, 307] width 84 height 16
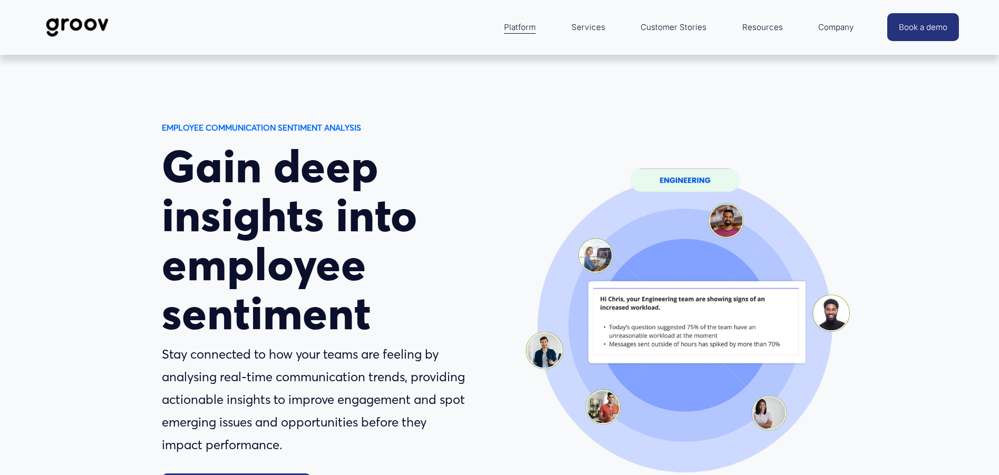
click at [837, 130] on div at bounding box center [684, 327] width 365 height 412
copy strong "EMPLOYEE COMMUNICATION SENTIMENT ANALYSIS"
drag, startPoint x: 161, startPoint y: 126, endPoint x: 376, endPoint y: 124, distance: 214.6
click at [376, 124] on p "EMPLOYEE COMMUNICATION SENTIMENT ANALYSIS" at bounding box center [283, 128] width 242 height 15
